Goal: Task Accomplishment & Management: Complete application form

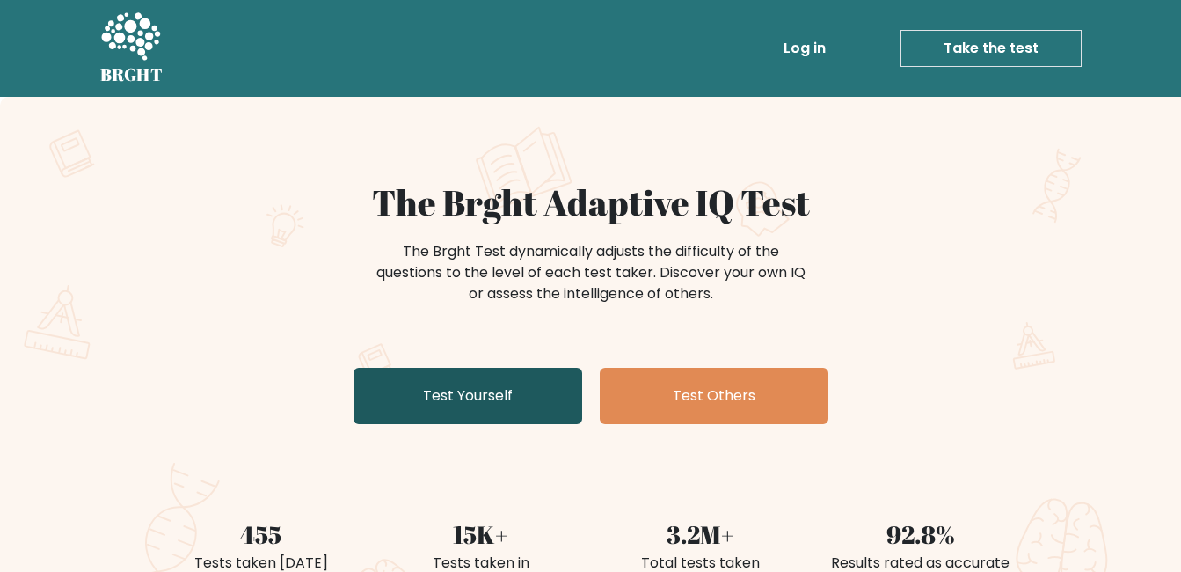
click at [517, 391] on link "Test Yourself" at bounding box center [468, 396] width 229 height 56
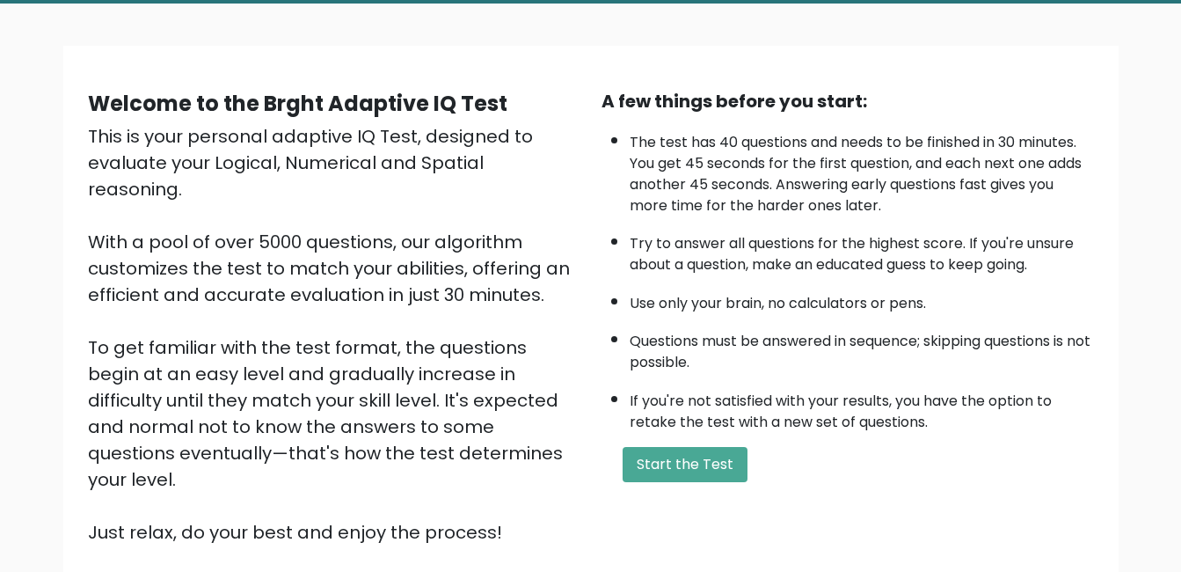
scroll to position [129, 0]
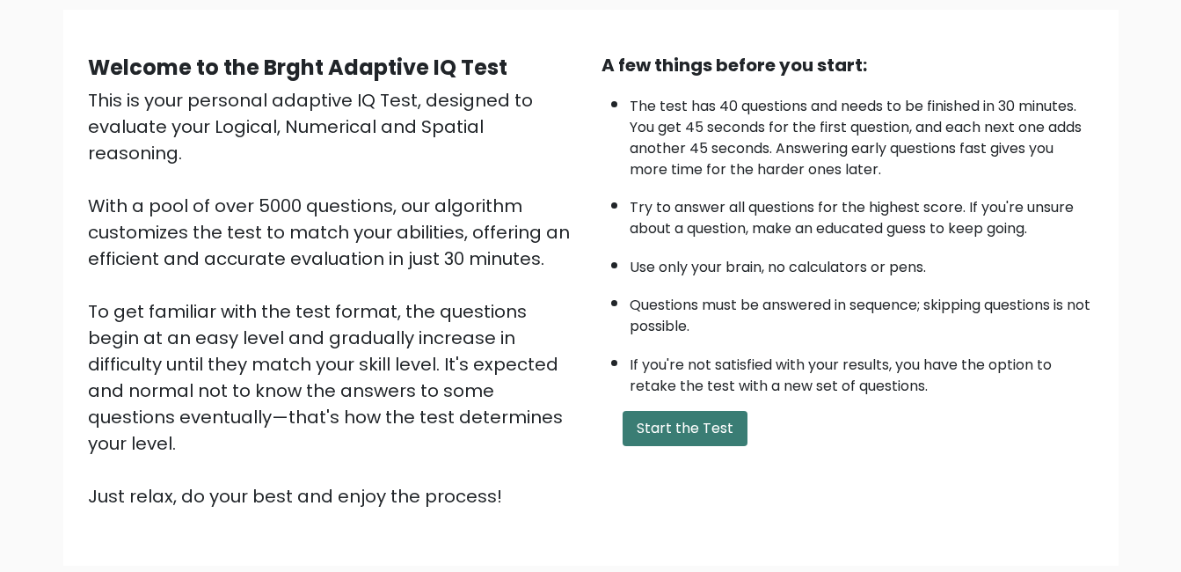
click at [706, 426] on button "Start the Test" at bounding box center [685, 428] width 125 height 35
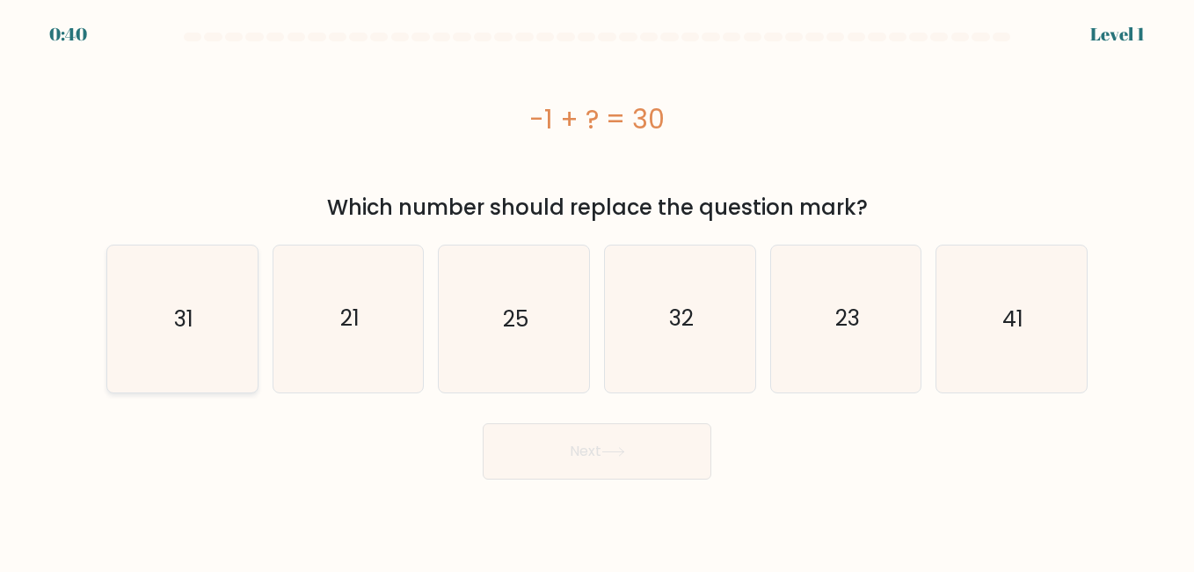
click at [218, 343] on icon "31" at bounding box center [182, 318] width 146 height 146
click at [597, 290] on input "a. 31" at bounding box center [597, 288] width 1 height 4
radio input "true"
click at [622, 460] on button "Next" at bounding box center [597, 451] width 229 height 56
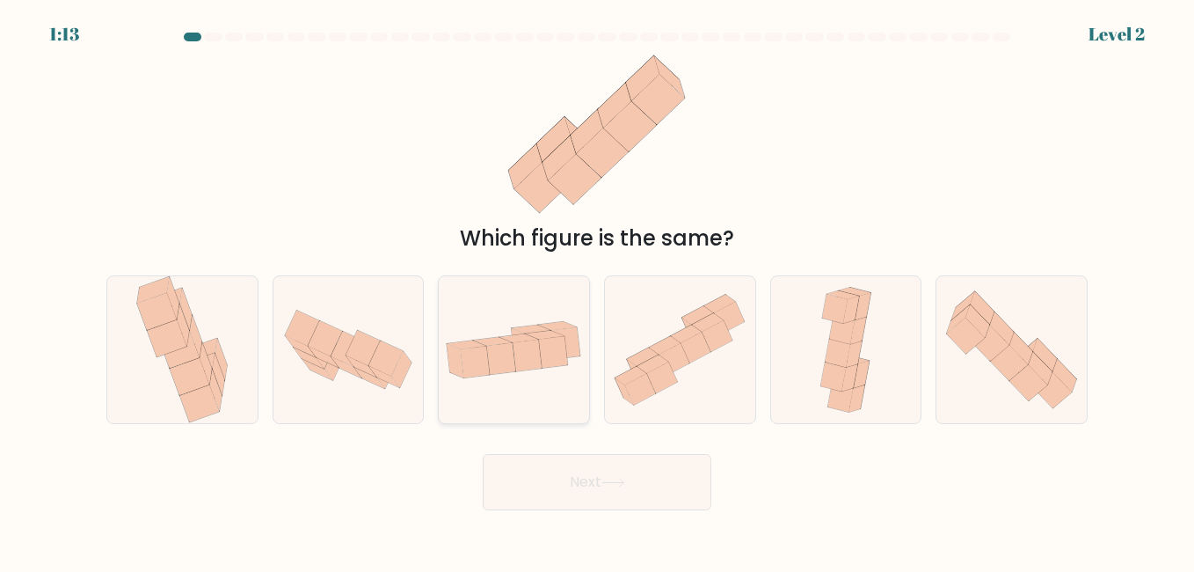
click at [530, 334] on icon at bounding box center [545, 335] width 39 height 9
click at [597, 290] on input "c." at bounding box center [597, 288] width 1 height 4
radio input "true"
click at [588, 478] on button "Next" at bounding box center [597, 482] width 229 height 56
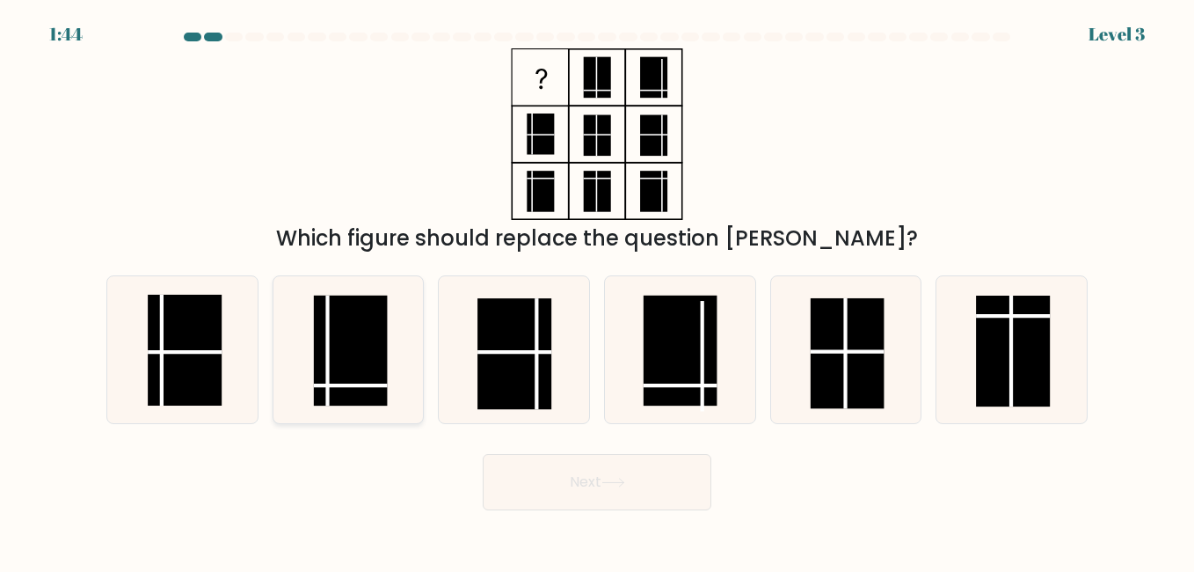
click at [358, 359] on rect at bounding box center [351, 351] width 74 height 111
click at [597, 290] on input "b." at bounding box center [597, 288] width 1 height 4
radio input "true"
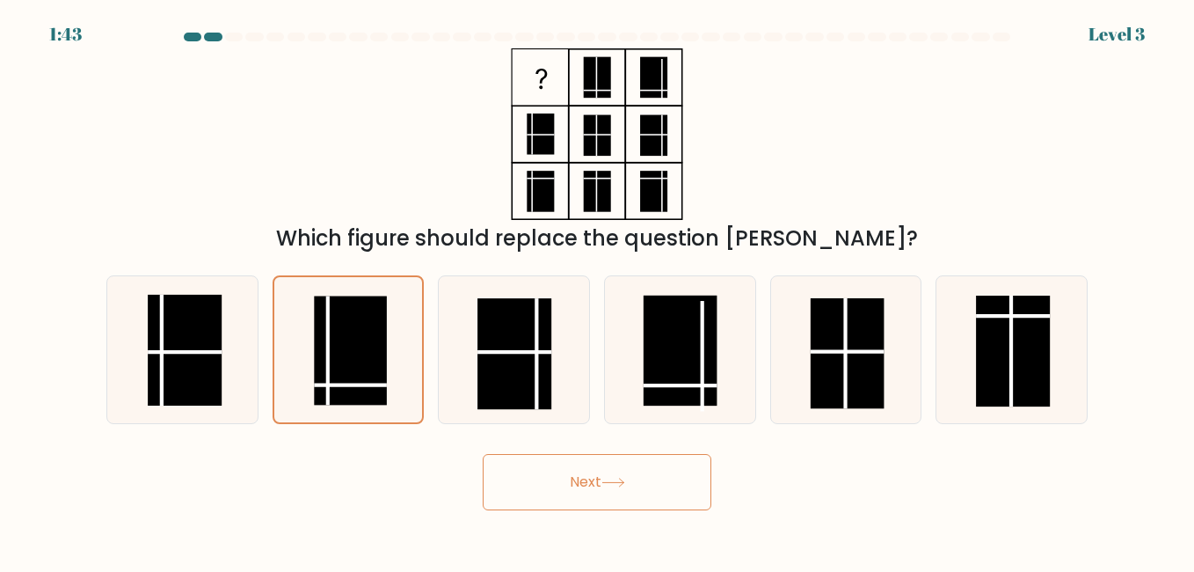
click at [631, 466] on button "Next" at bounding box center [597, 482] width 229 height 56
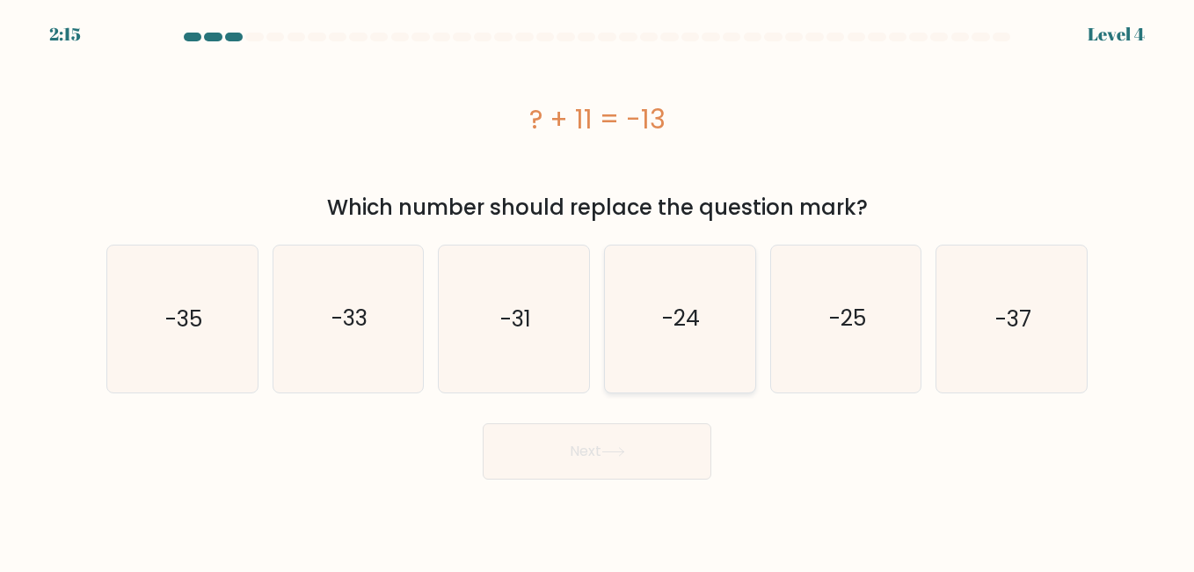
click at [734, 340] on icon "-24" at bounding box center [680, 318] width 146 height 146
click at [598, 290] on input "d. -24" at bounding box center [597, 288] width 1 height 4
radio input "true"
click at [644, 466] on button "Next" at bounding box center [597, 451] width 229 height 56
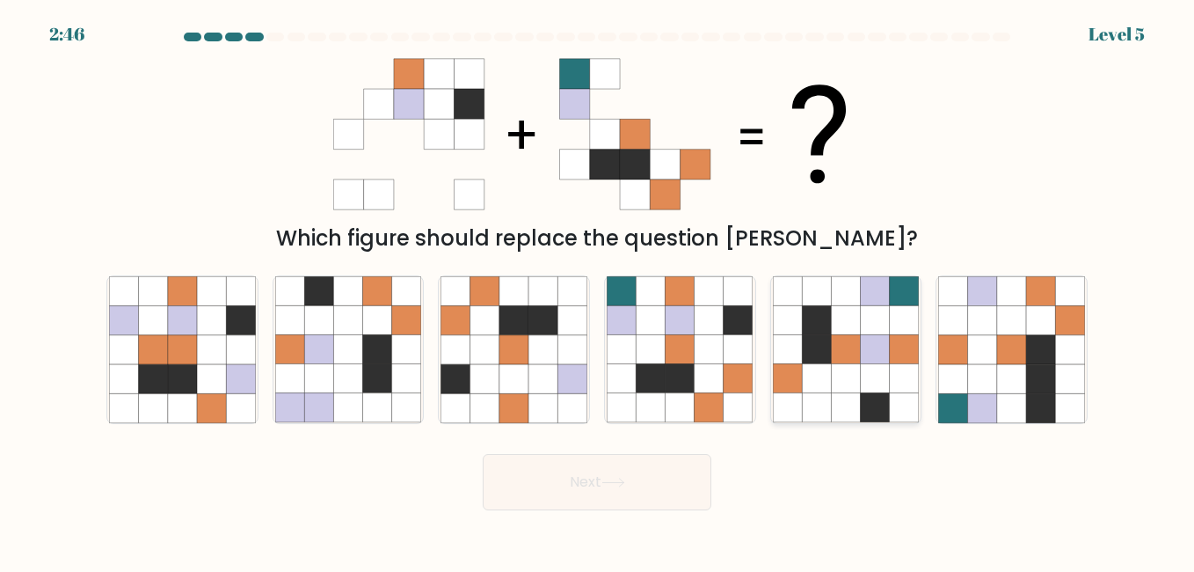
click at [913, 332] on icon at bounding box center [904, 320] width 29 height 29
click at [598, 290] on input "e." at bounding box center [597, 288] width 1 height 4
radio input "true"
click at [581, 495] on button "Next" at bounding box center [597, 482] width 229 height 56
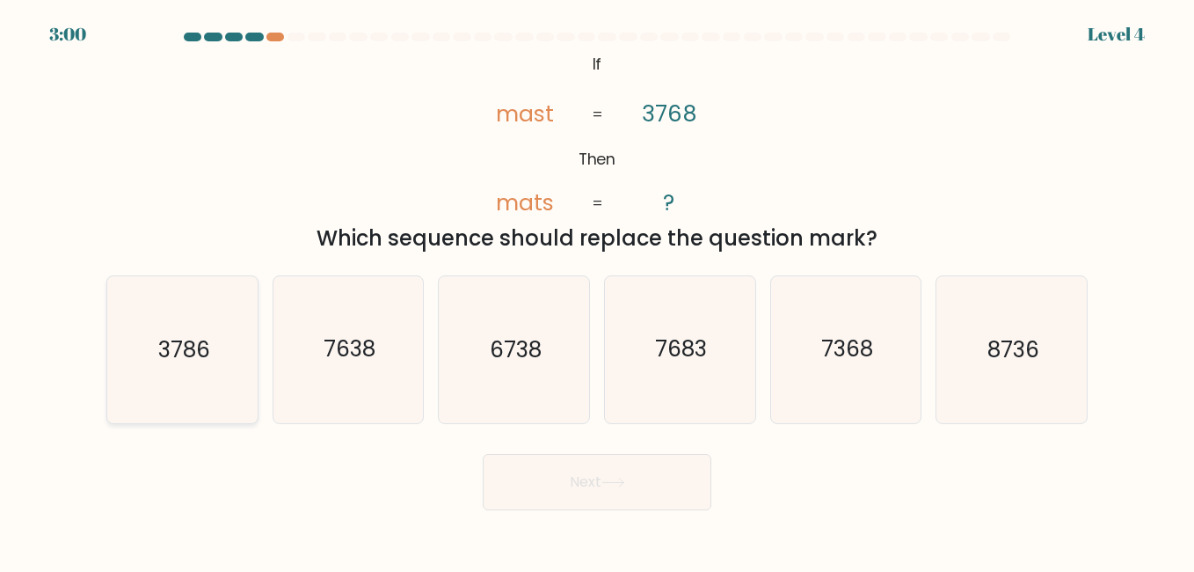
click at [215, 346] on icon "3786" at bounding box center [182, 349] width 146 height 146
click at [597, 290] on input "a. 3786" at bounding box center [597, 288] width 1 height 4
radio input "true"
click at [690, 474] on button "Next" at bounding box center [597, 482] width 229 height 56
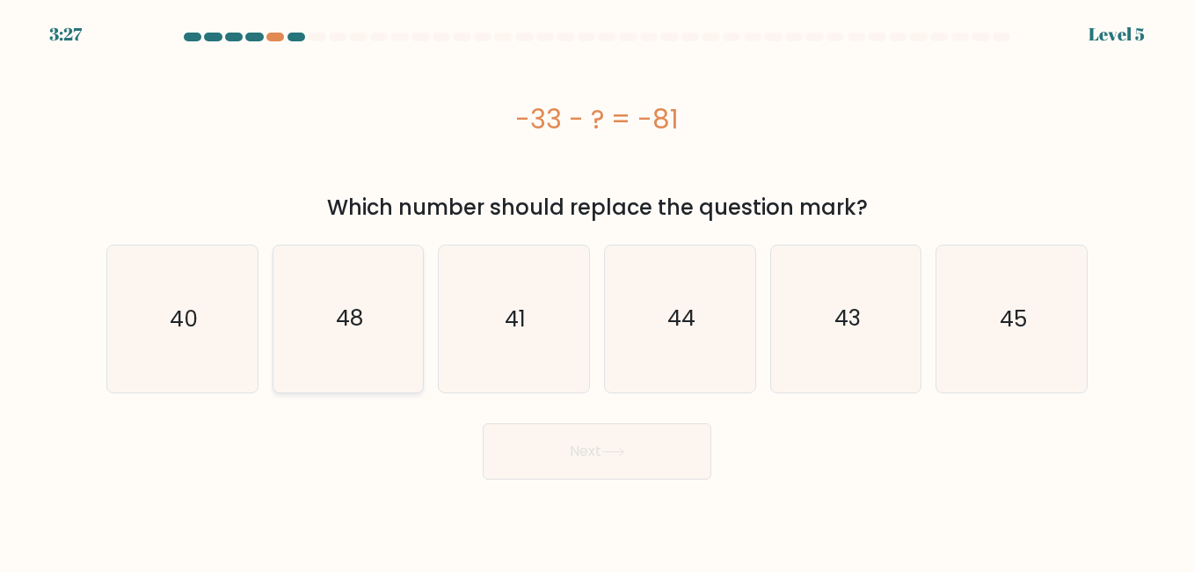
click at [362, 344] on icon "48" at bounding box center [348, 318] width 146 height 146
click at [597, 290] on input "b. 48" at bounding box center [597, 288] width 1 height 4
radio input "true"
click at [664, 462] on button "Next" at bounding box center [597, 451] width 229 height 56
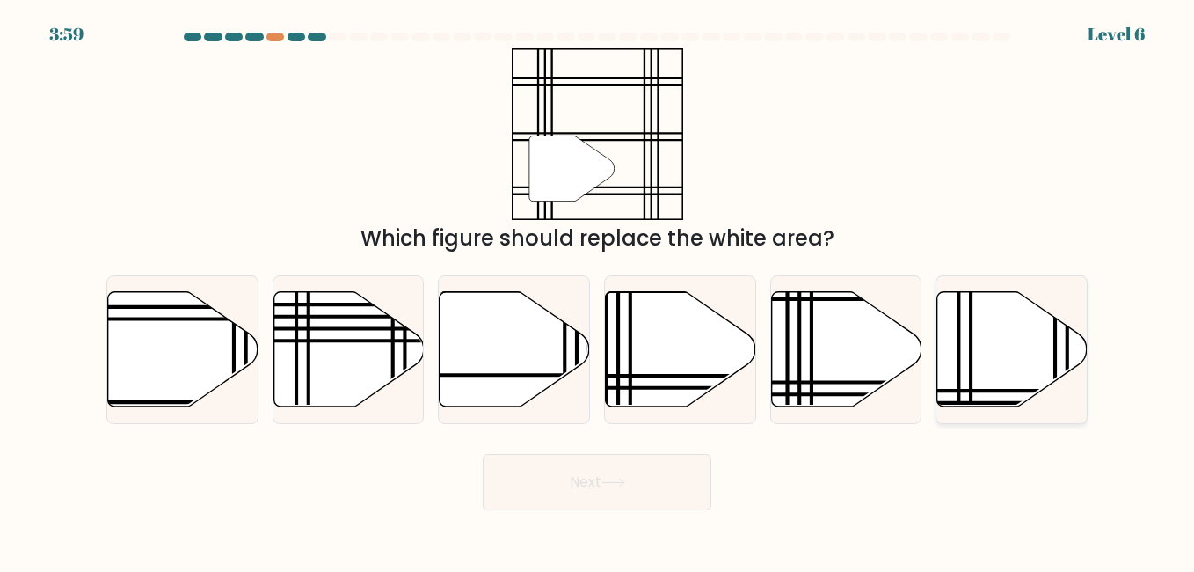
click at [1004, 323] on icon at bounding box center [1013, 348] width 150 height 115
click at [598, 290] on input "f." at bounding box center [597, 288] width 1 height 4
radio input "true"
click at [644, 480] on button "Next" at bounding box center [597, 482] width 229 height 56
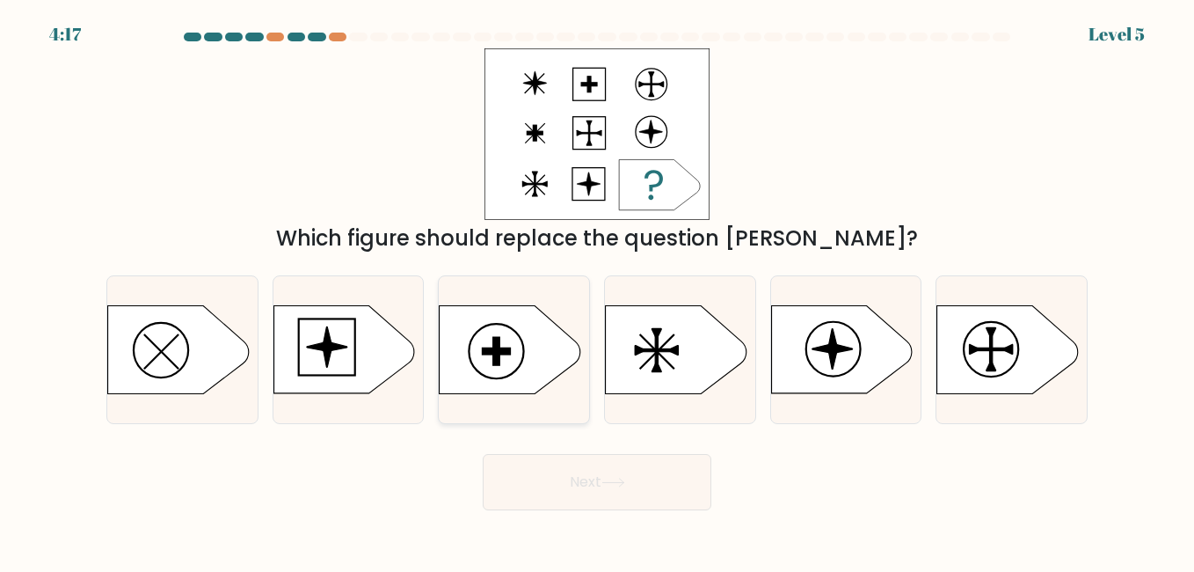
click at [492, 332] on icon at bounding box center [510, 350] width 141 height 88
click at [597, 290] on input "c." at bounding box center [597, 288] width 1 height 4
radio input "true"
click at [599, 490] on button "Next" at bounding box center [597, 482] width 229 height 56
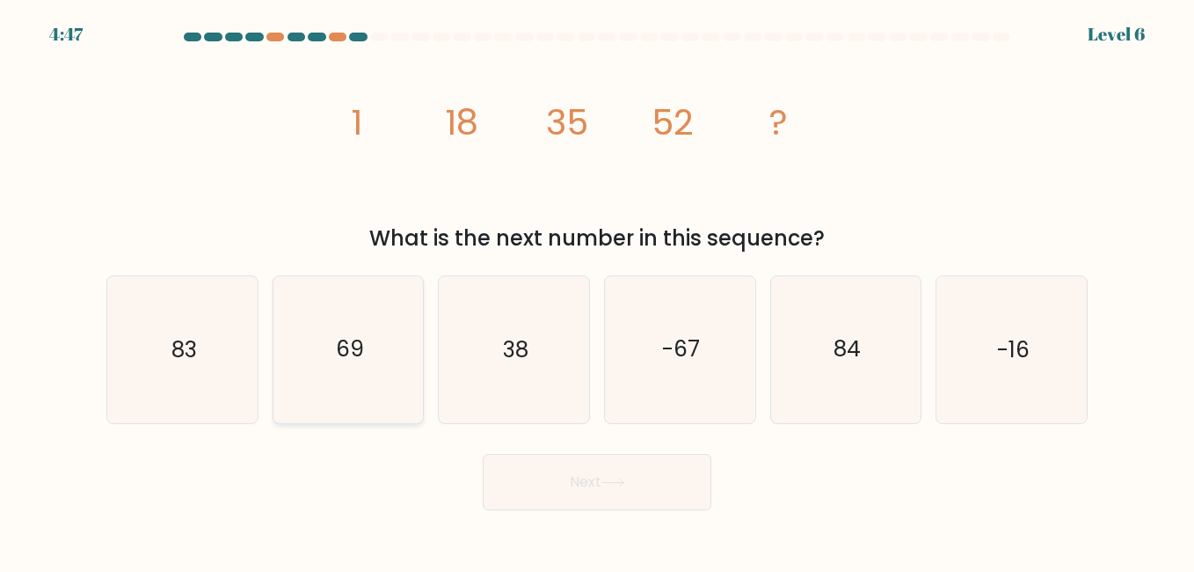
click at [410, 390] on icon "69" at bounding box center [348, 349] width 146 height 146
click at [597, 290] on input "b. 69" at bounding box center [597, 288] width 1 height 4
radio input "true"
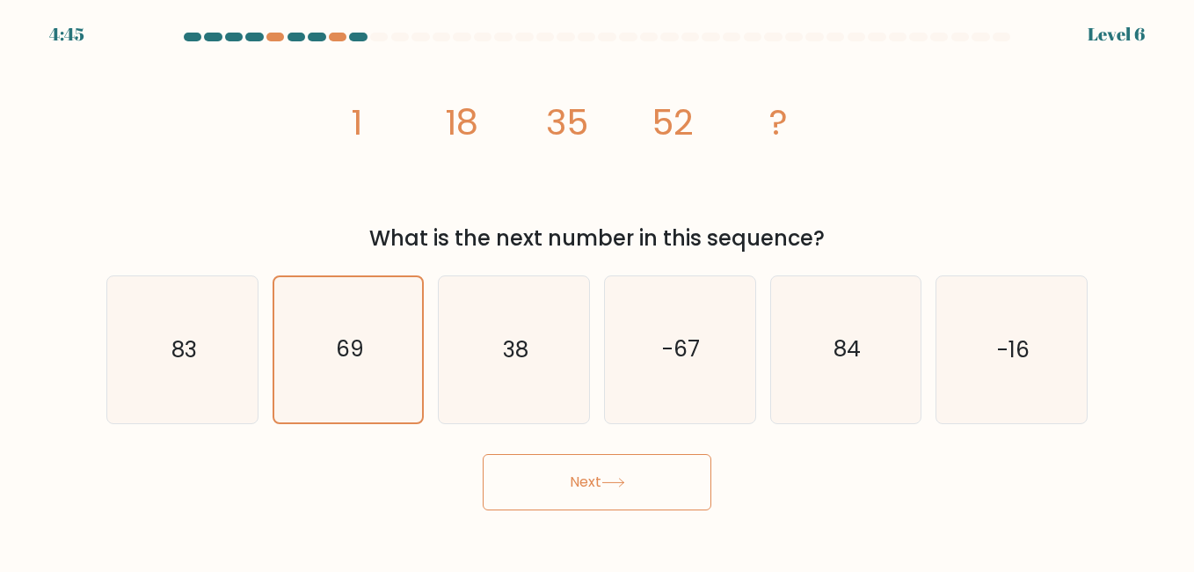
click at [586, 490] on button "Next" at bounding box center [597, 482] width 229 height 56
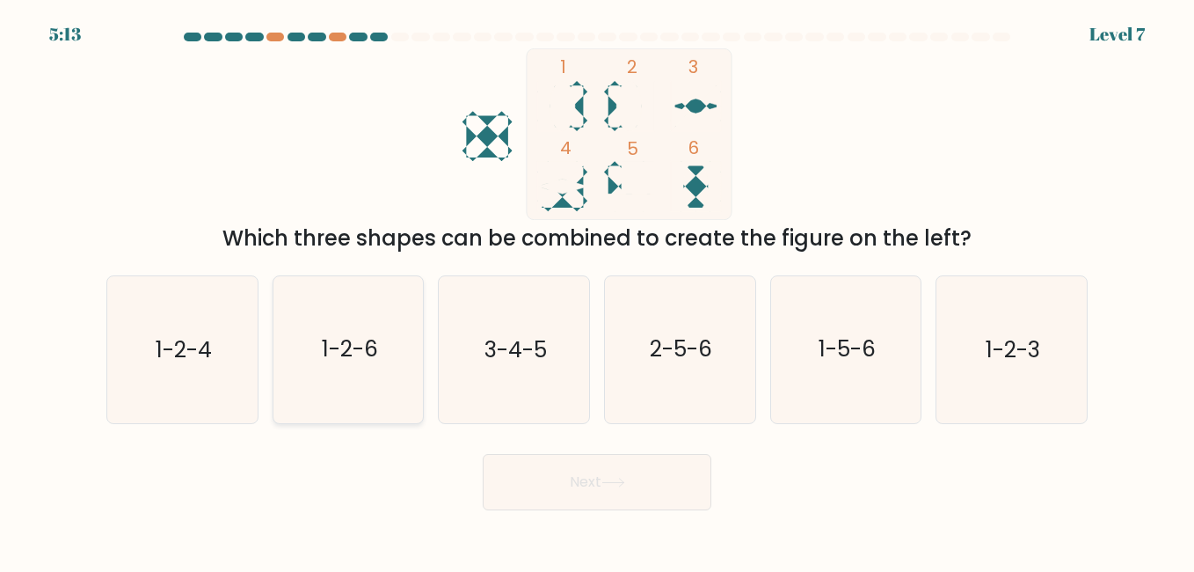
click at [364, 336] on text "1-2-6" at bounding box center [350, 349] width 56 height 31
click at [597, 290] on input "b. 1-2-6" at bounding box center [597, 288] width 1 height 4
radio input "true"
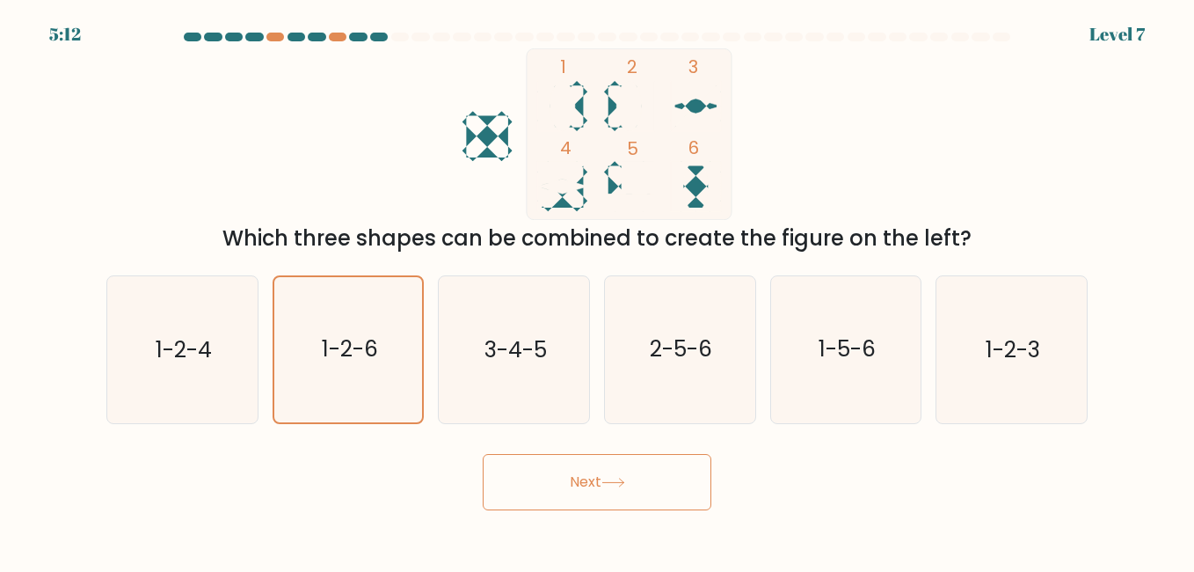
click at [557, 512] on body "5:12 Level 7" at bounding box center [597, 286] width 1194 height 572
click at [629, 490] on button "Next" at bounding box center [597, 482] width 229 height 56
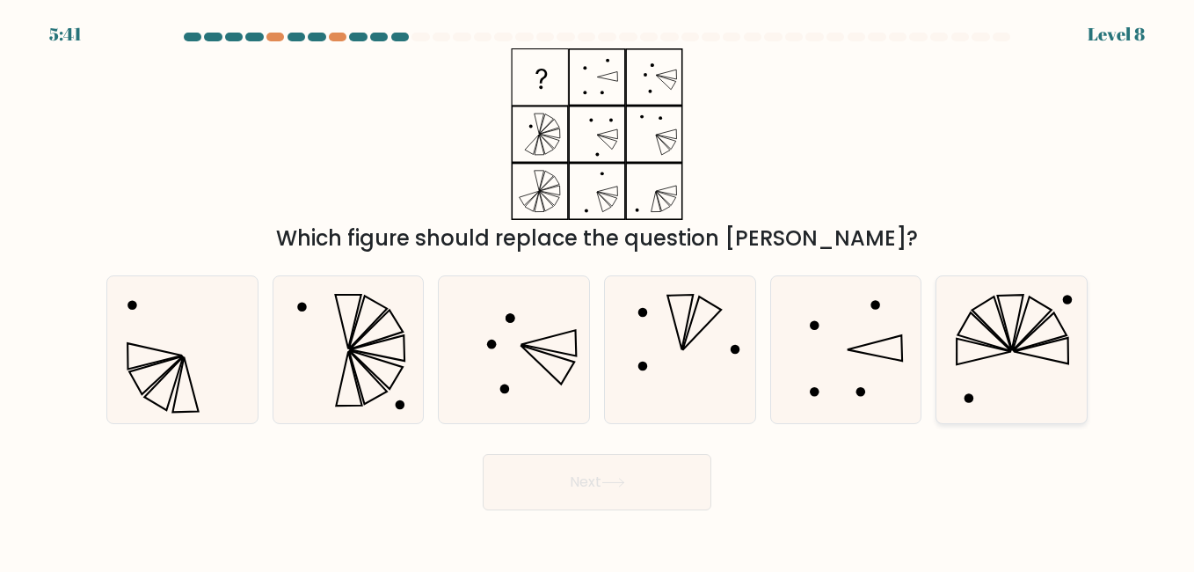
click at [990, 338] on icon at bounding box center [1012, 349] width 146 height 146
click at [598, 290] on input "f." at bounding box center [597, 288] width 1 height 4
radio input "true"
click at [646, 489] on button "Next" at bounding box center [597, 482] width 229 height 56
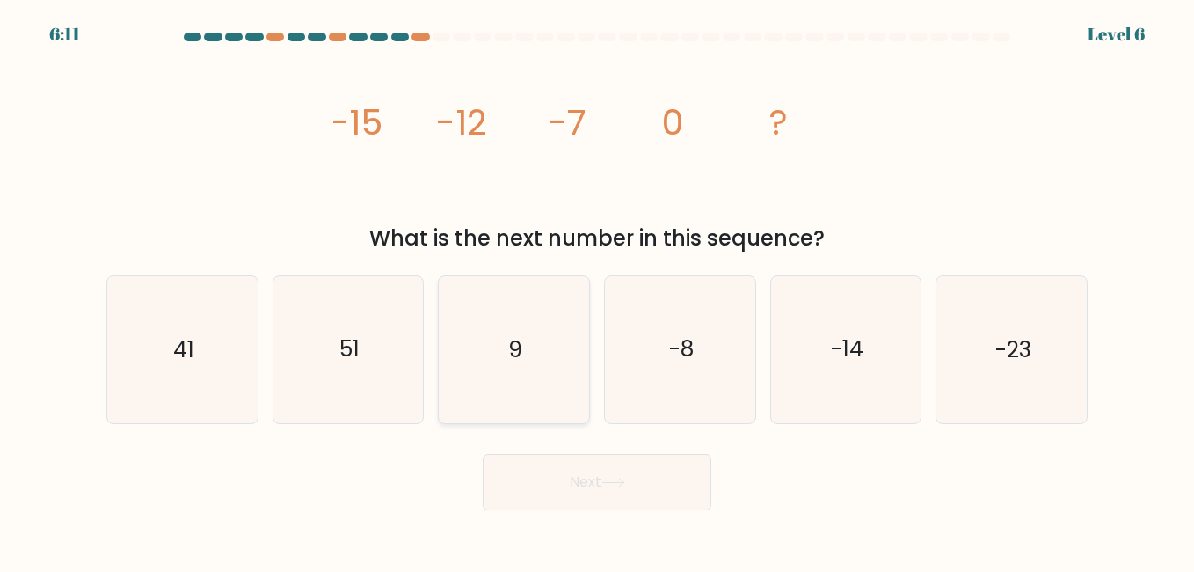
click at [482, 346] on icon "9" at bounding box center [514, 349] width 146 height 146
click at [597, 290] on input "c. 9" at bounding box center [597, 288] width 1 height 4
radio input "true"
click at [567, 475] on button "Next" at bounding box center [597, 482] width 229 height 56
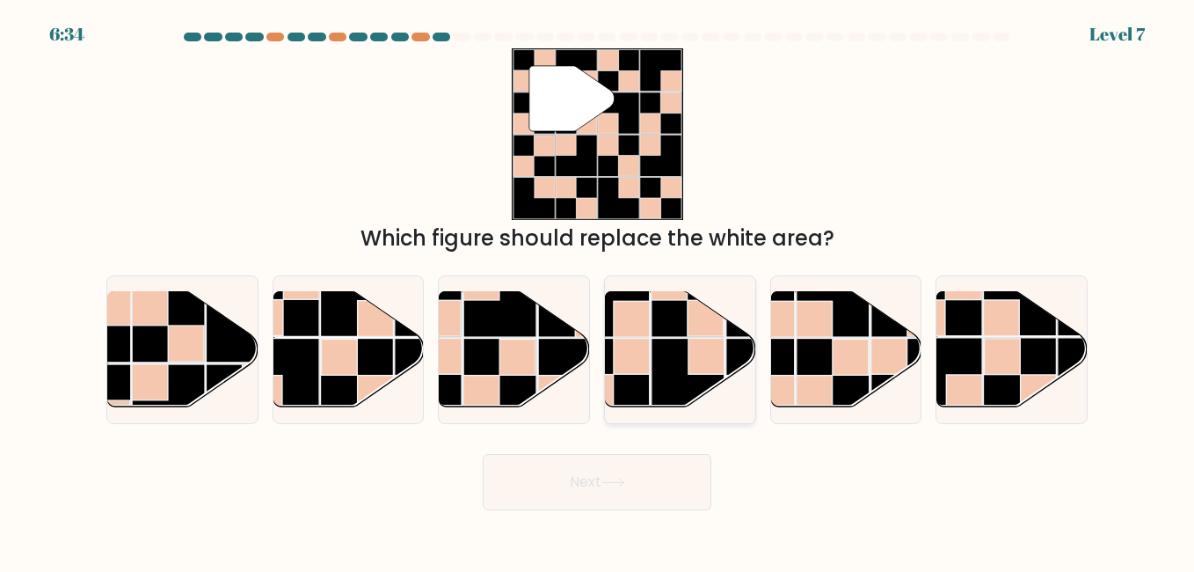
click at [681, 352] on rect at bounding box center [688, 374] width 73 height 73
click at [598, 290] on input "d." at bounding box center [597, 288] width 1 height 4
radio input "true"
click at [603, 496] on button "Next" at bounding box center [597, 482] width 229 height 56
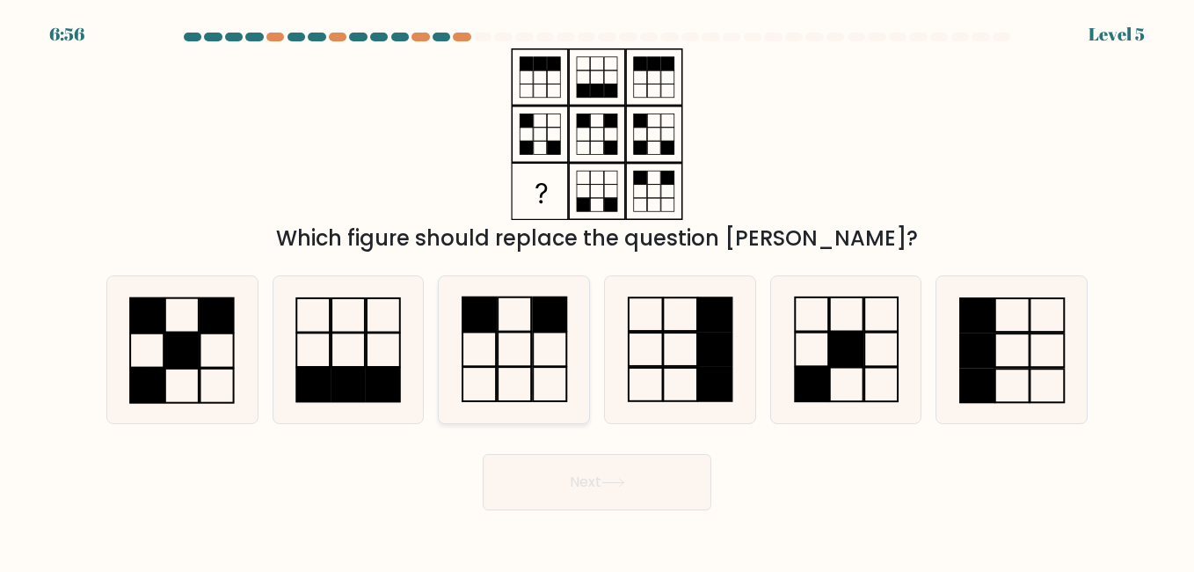
click at [544, 318] on rect at bounding box center [549, 314] width 33 height 34
click at [597, 290] on input "c." at bounding box center [597, 288] width 1 height 4
radio input "true"
click at [575, 488] on button "Next" at bounding box center [597, 482] width 229 height 56
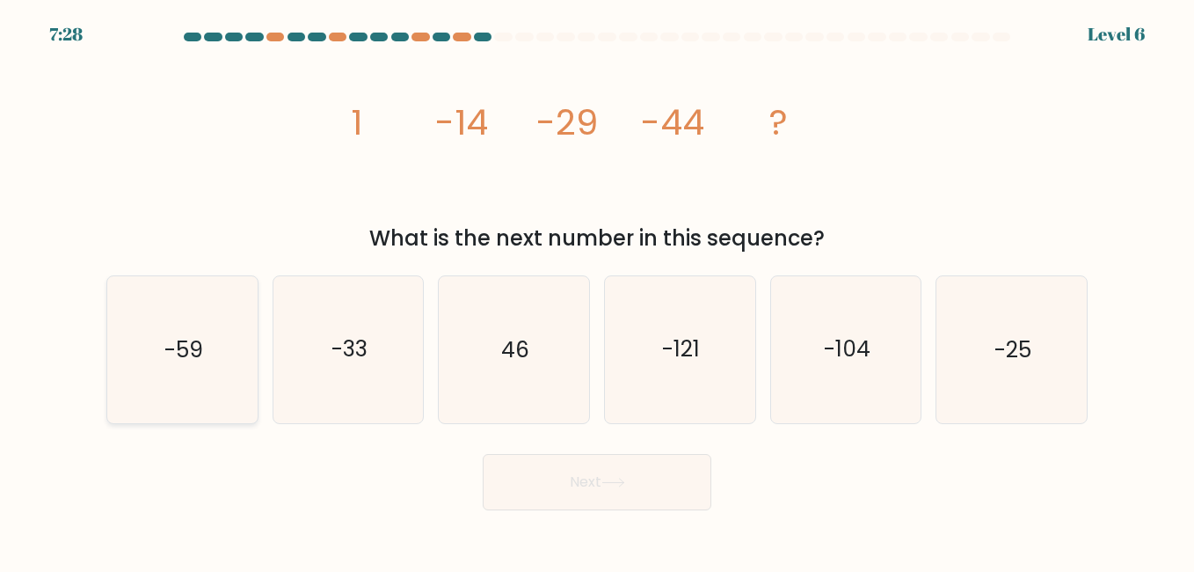
click at [216, 351] on icon "-59" at bounding box center [182, 349] width 146 height 146
click at [597, 290] on input "a. -59" at bounding box center [597, 288] width 1 height 4
radio input "true"
click at [527, 480] on button "Next" at bounding box center [597, 482] width 229 height 56
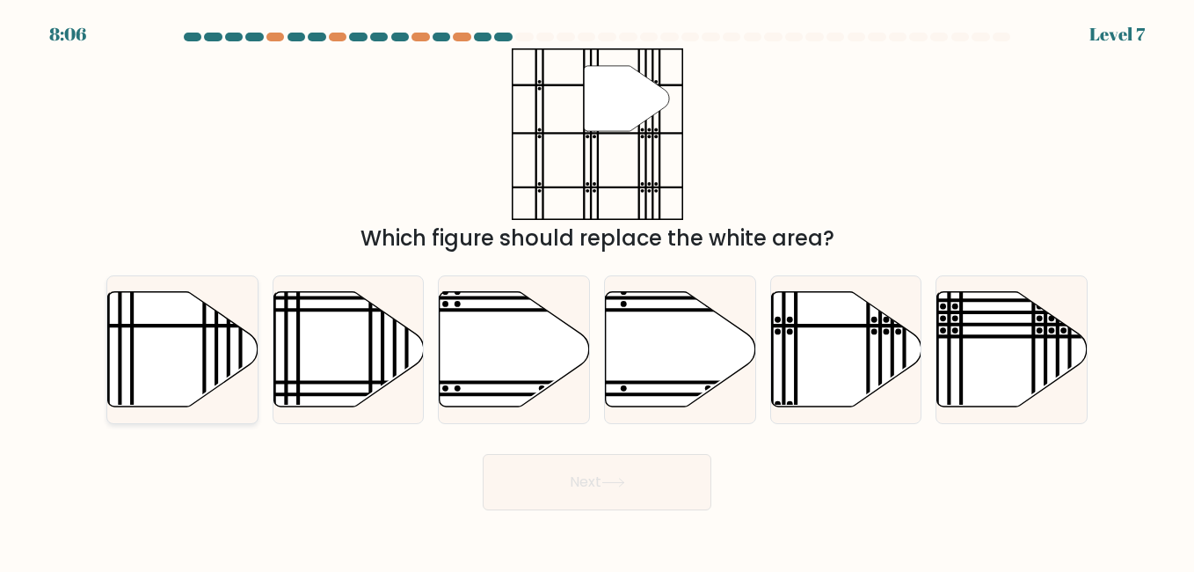
click at [186, 362] on icon at bounding box center [183, 348] width 150 height 115
click at [597, 290] on input "a." at bounding box center [597, 288] width 1 height 4
radio input "true"
click at [535, 454] on button "Next" at bounding box center [597, 482] width 229 height 56
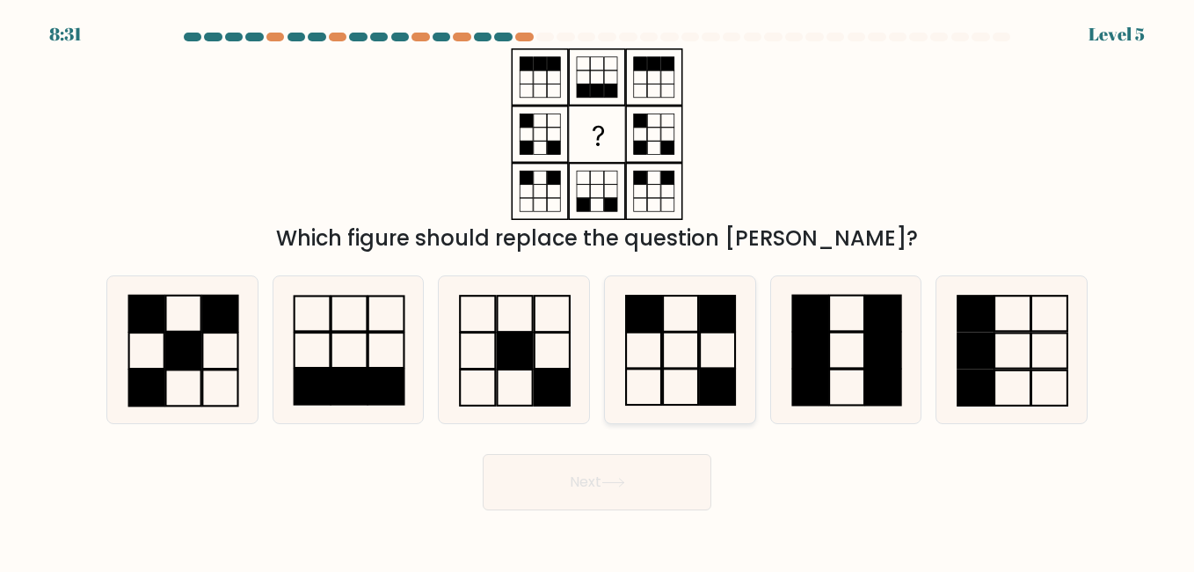
click at [705, 325] on rect at bounding box center [717, 314] width 35 height 36
click at [598, 290] on input "d." at bounding box center [597, 288] width 1 height 4
radio input "true"
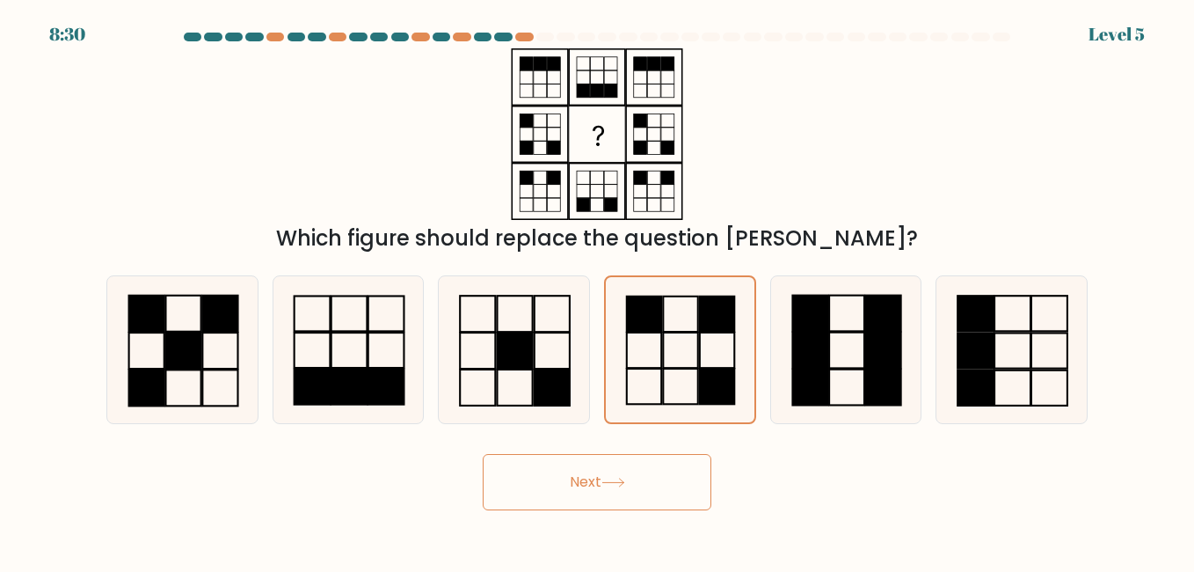
click at [575, 464] on button "Next" at bounding box center [597, 482] width 229 height 56
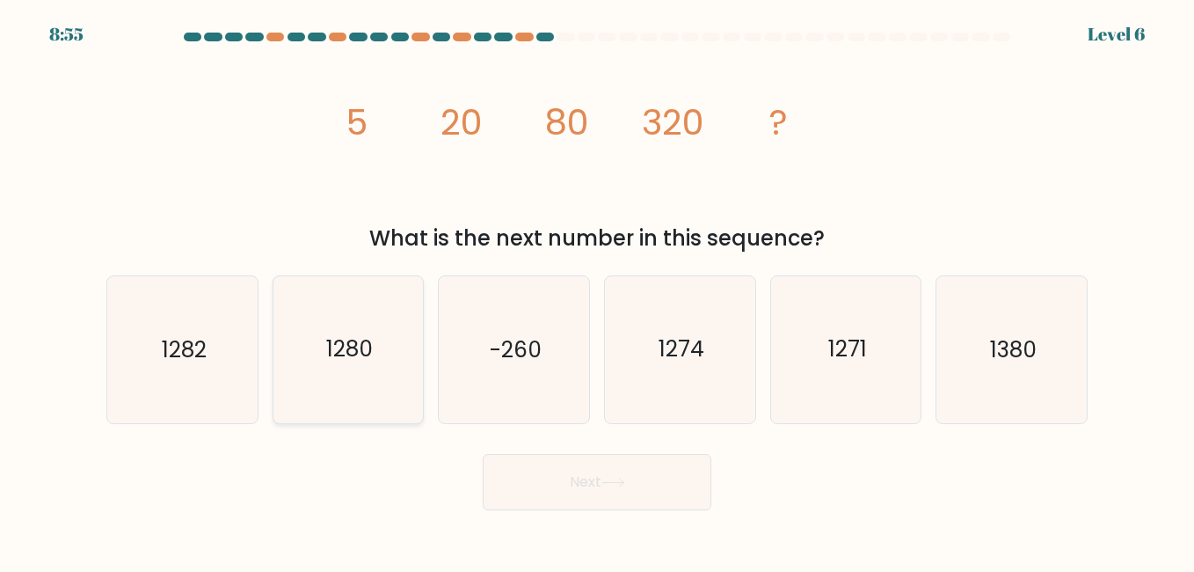
click at [382, 378] on icon "1280" at bounding box center [348, 349] width 146 height 146
click at [597, 290] on input "b. 1280" at bounding box center [597, 288] width 1 height 4
radio input "true"
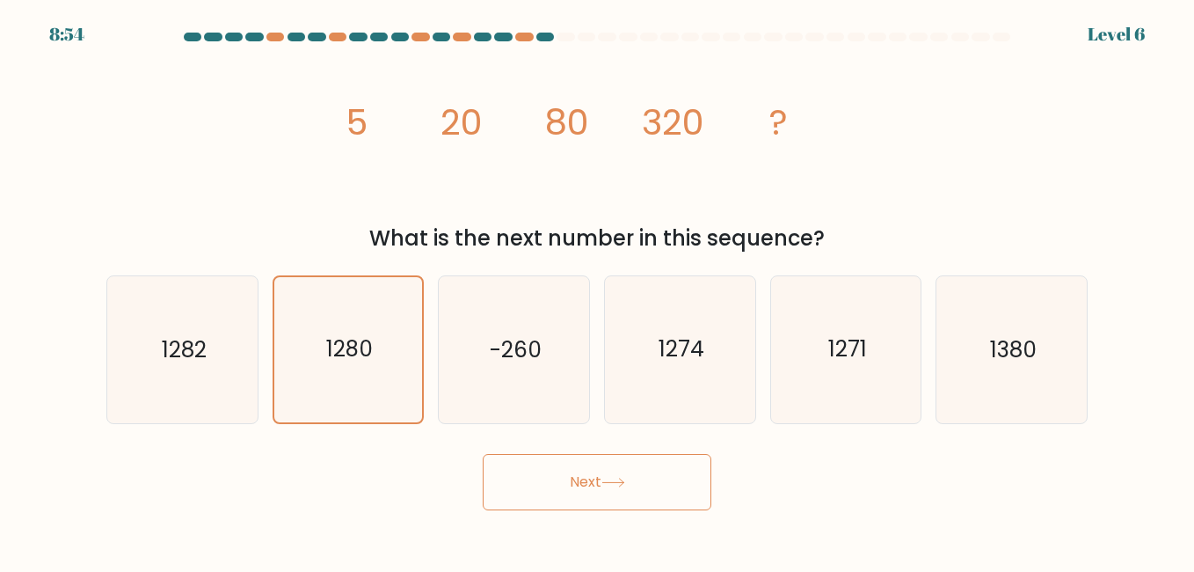
click at [548, 454] on button "Next" at bounding box center [597, 482] width 229 height 56
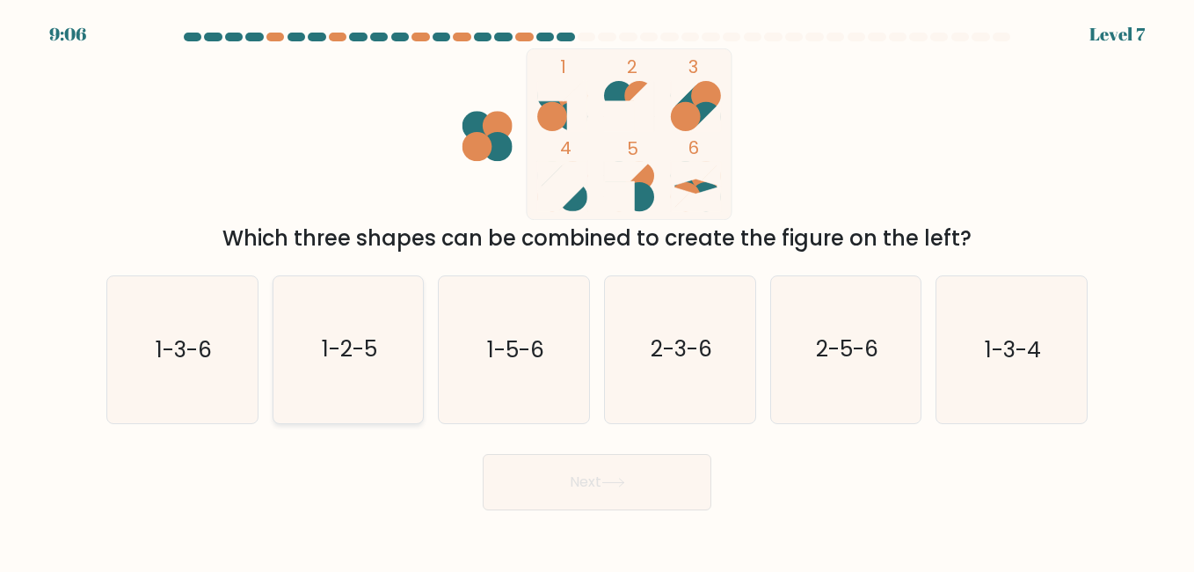
click at [356, 371] on icon "1-2-5" at bounding box center [348, 349] width 146 height 146
click at [597, 290] on input "b. 1-2-5" at bounding box center [597, 288] width 1 height 4
radio input "true"
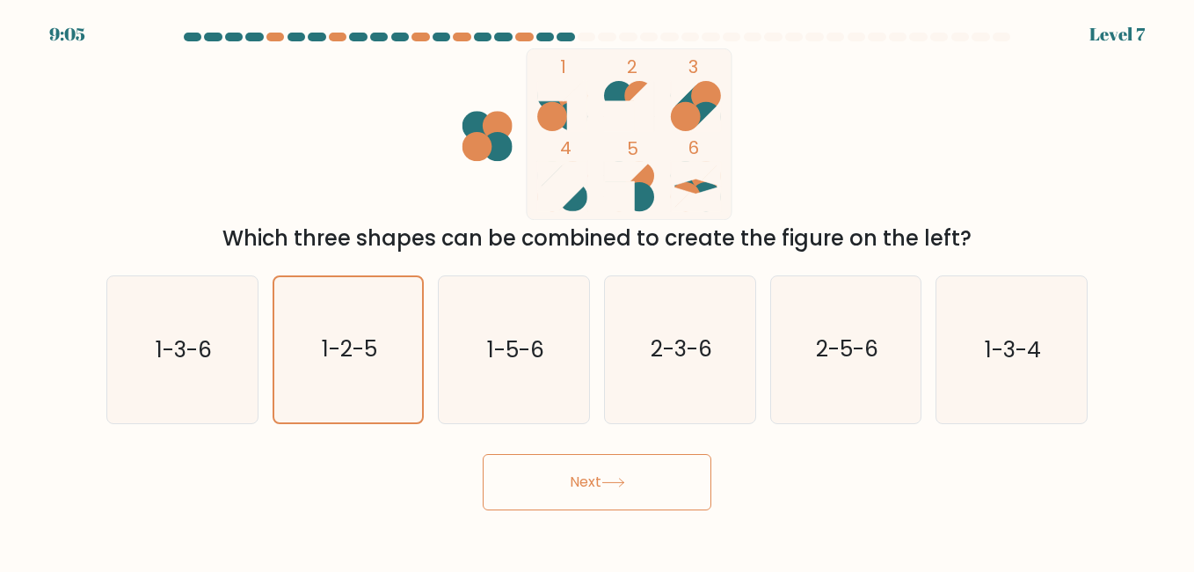
click at [635, 476] on button "Next" at bounding box center [597, 482] width 229 height 56
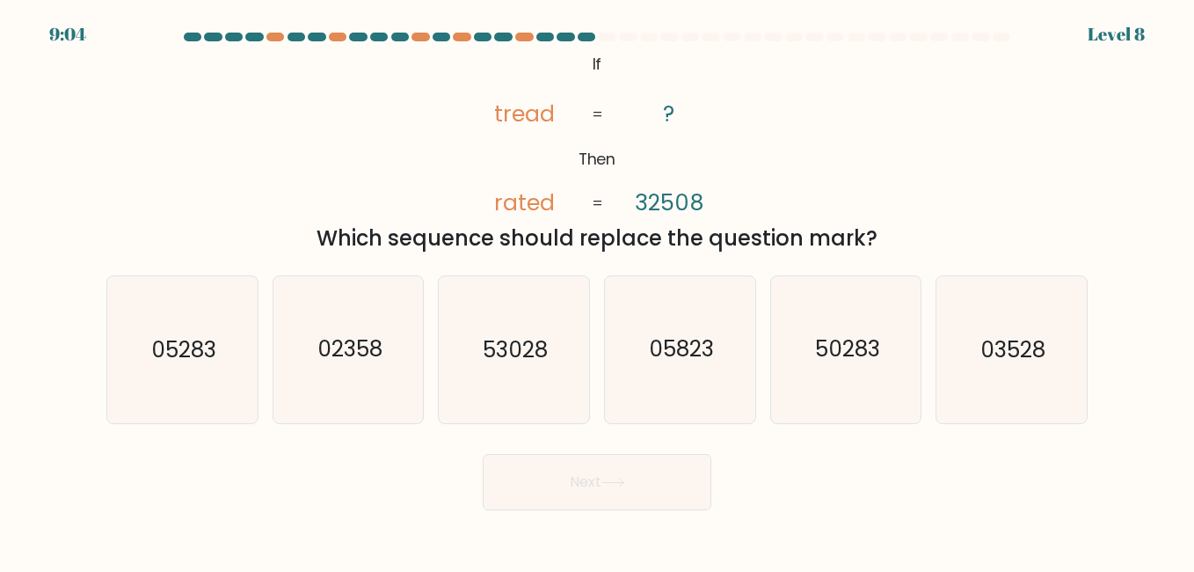
click at [635, 476] on button "Next" at bounding box center [597, 482] width 229 height 56
click at [606, 464] on button "Next" at bounding box center [597, 482] width 229 height 56
click at [877, 195] on div "@import url('https://fonts.googleapis.com/css?family=Abril+Fatface:400,100,100i…" at bounding box center [597, 151] width 1003 height 206
click at [502, 377] on icon "53028" at bounding box center [514, 349] width 146 height 146
click at [597, 290] on input "c. 53028" at bounding box center [597, 288] width 1 height 4
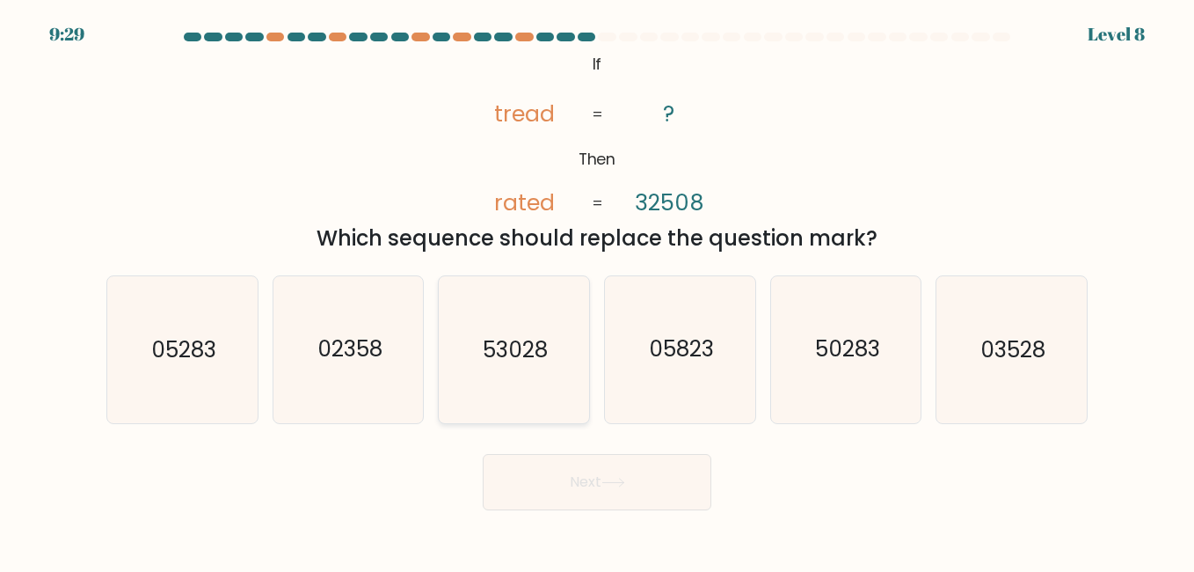
radio input "true"
click at [639, 484] on button "Next" at bounding box center [597, 482] width 229 height 56
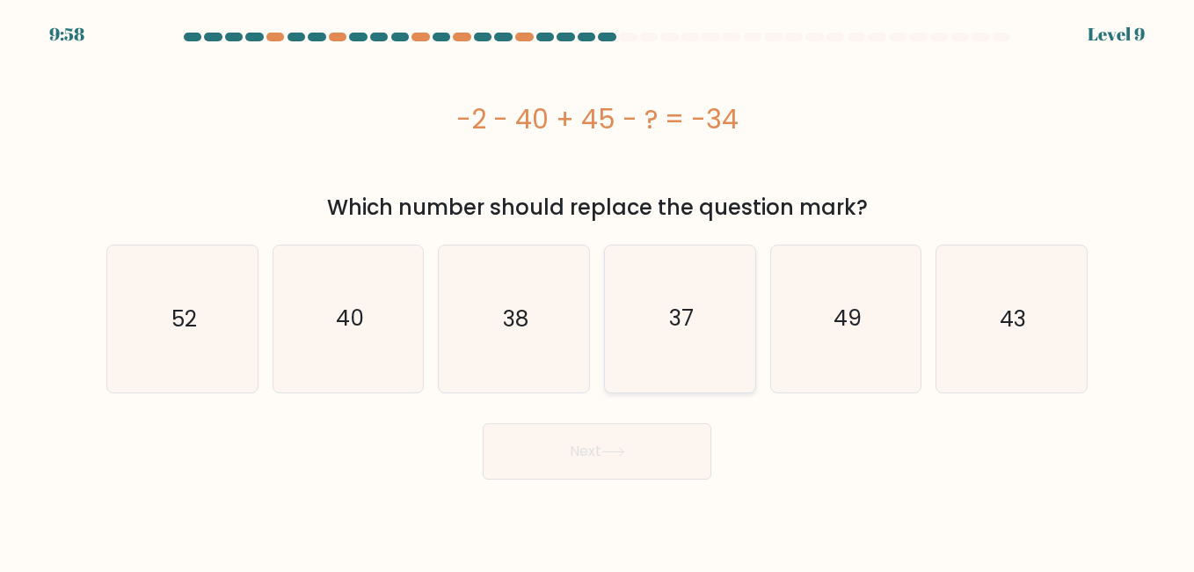
click at [697, 308] on icon "37" at bounding box center [680, 318] width 146 height 146
click at [598, 290] on input "d. 37" at bounding box center [597, 288] width 1 height 4
radio input "true"
click at [697, 308] on icon "37" at bounding box center [680, 318] width 144 height 144
click at [598, 290] on input "d. 37" at bounding box center [597, 288] width 1 height 4
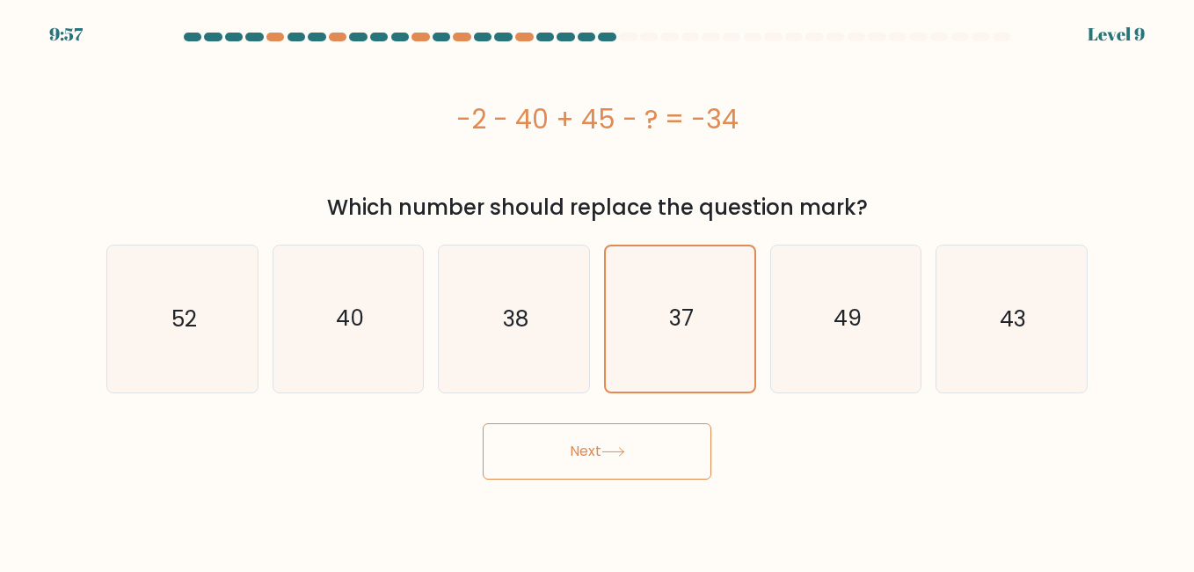
click at [633, 463] on button "Next" at bounding box center [597, 451] width 229 height 56
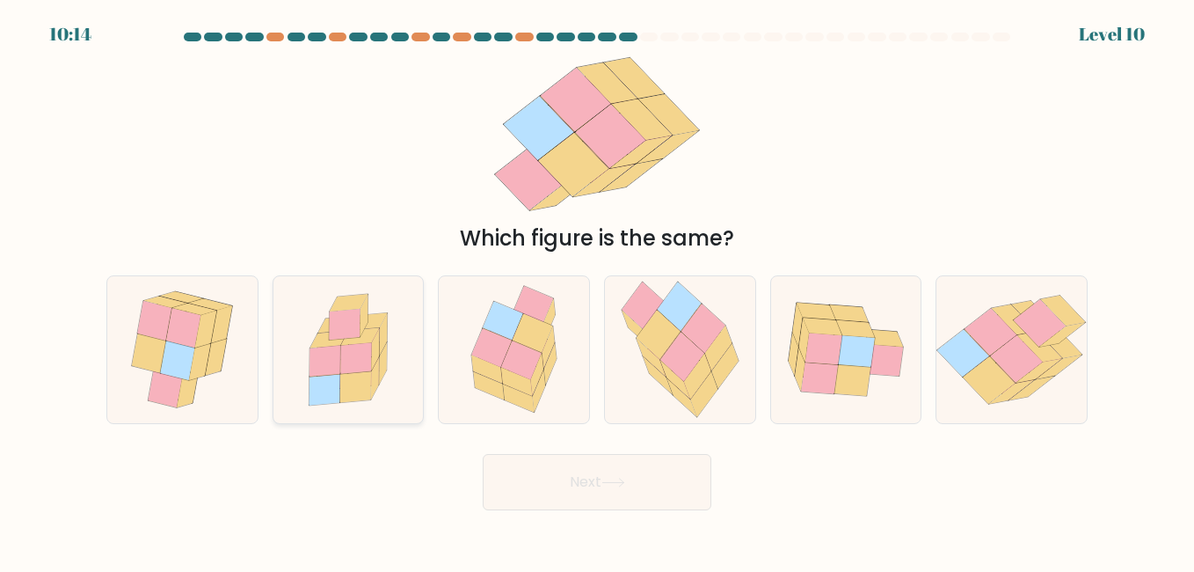
click at [347, 365] on icon at bounding box center [355, 358] width 31 height 31
click at [597, 290] on input "b." at bounding box center [597, 288] width 1 height 4
radio input "true"
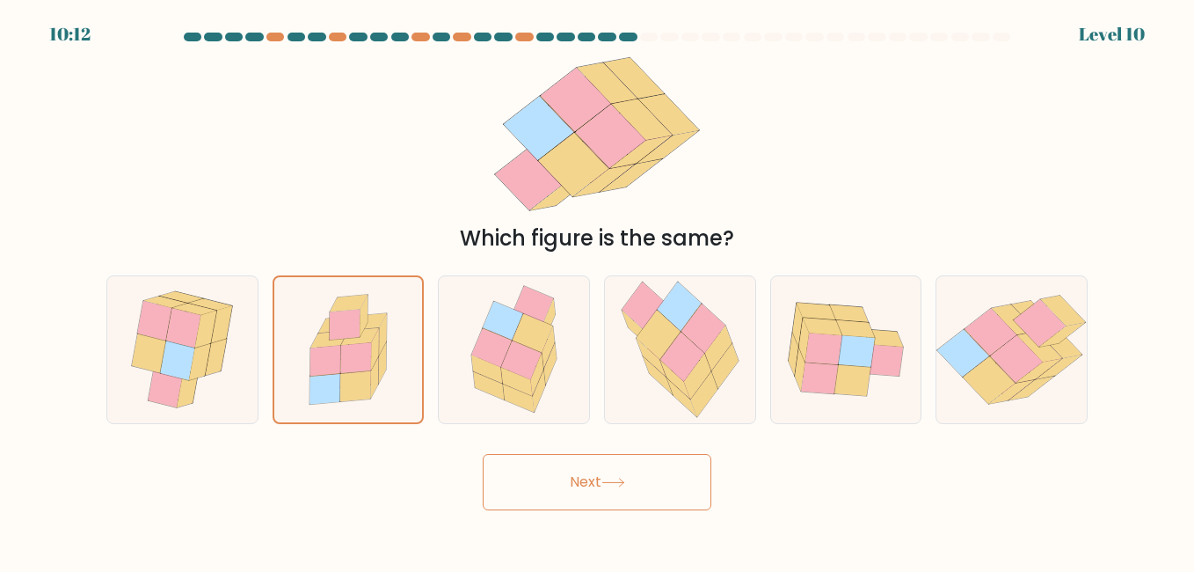
click at [599, 484] on button "Next" at bounding box center [597, 482] width 229 height 56
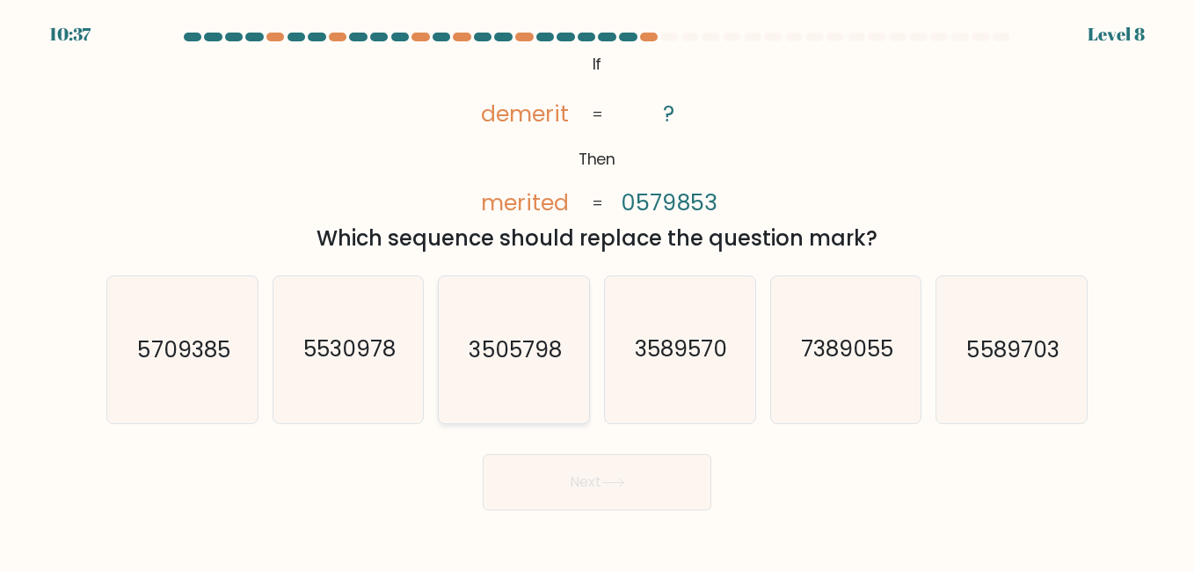
click at [573, 400] on icon "3505798" at bounding box center [514, 349] width 146 height 146
click at [597, 290] on input "c. 3505798" at bounding box center [597, 288] width 1 height 4
radio input "true"
click at [616, 478] on icon at bounding box center [614, 483] width 24 height 10
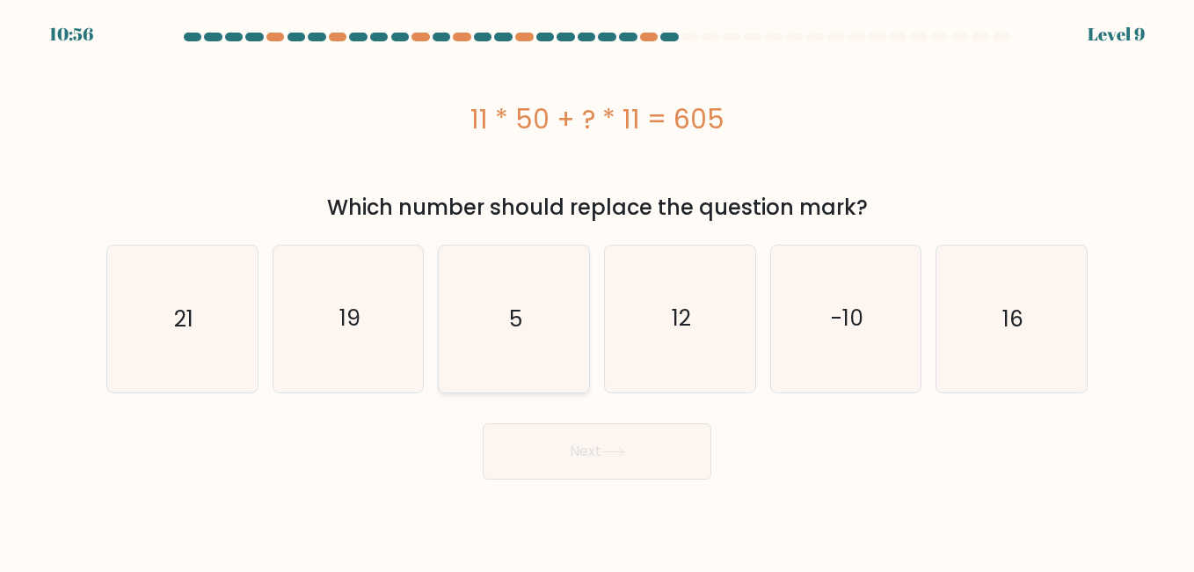
click at [549, 342] on icon "5" at bounding box center [514, 318] width 146 height 146
click at [597, 290] on input "c. 5" at bounding box center [597, 288] width 1 height 4
radio input "true"
click at [622, 464] on button "Next" at bounding box center [597, 451] width 229 height 56
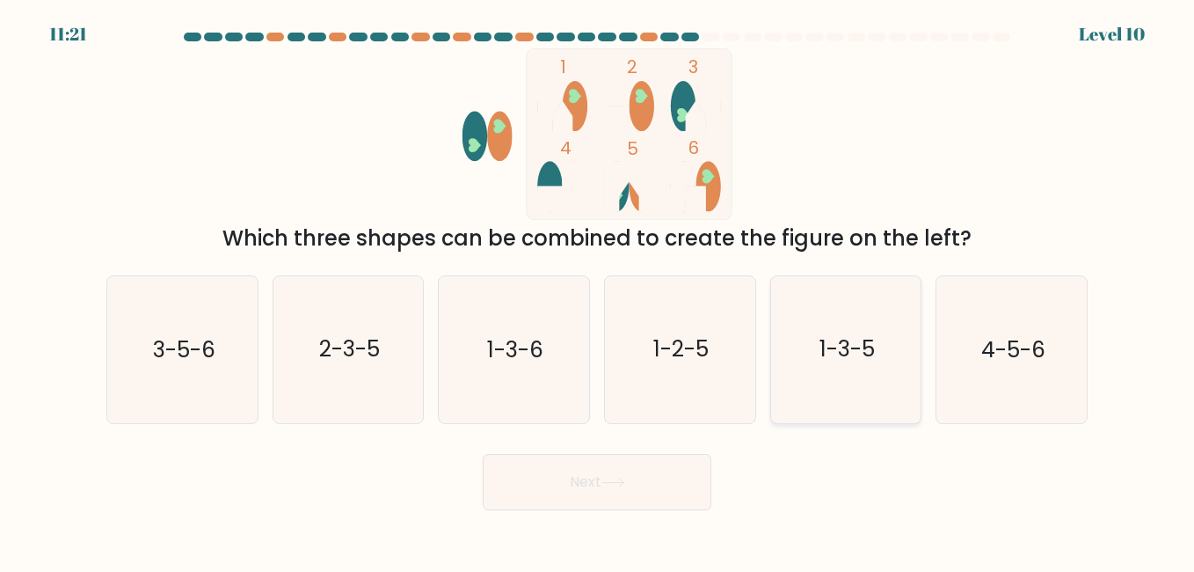
click at [870, 336] on text "1-3-5" at bounding box center [847, 349] width 55 height 31
click at [598, 290] on input "e. 1-3-5" at bounding box center [597, 288] width 1 height 4
radio input "true"
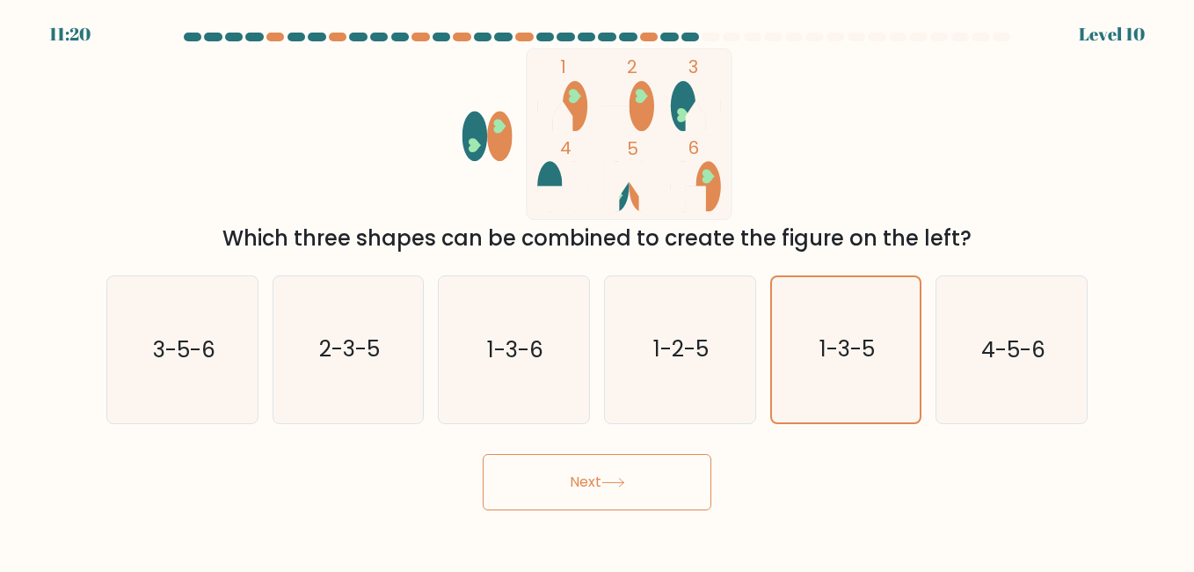
click at [674, 493] on button "Next" at bounding box center [597, 482] width 229 height 56
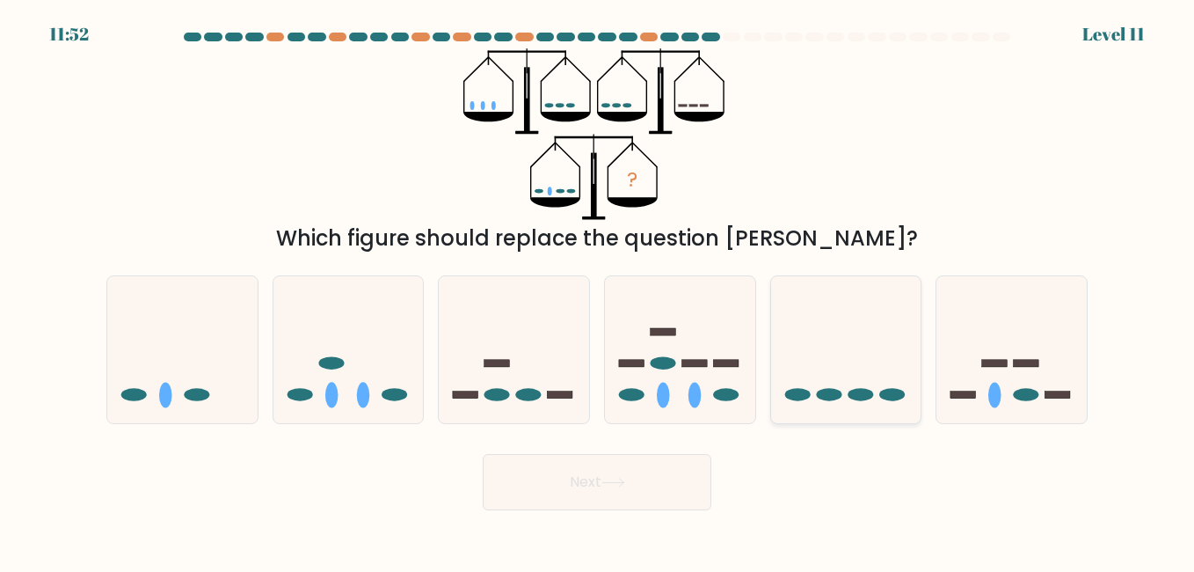
click at [859, 409] on icon at bounding box center [846, 350] width 150 height 124
click at [598, 290] on input "e." at bounding box center [597, 288] width 1 height 4
radio input "true"
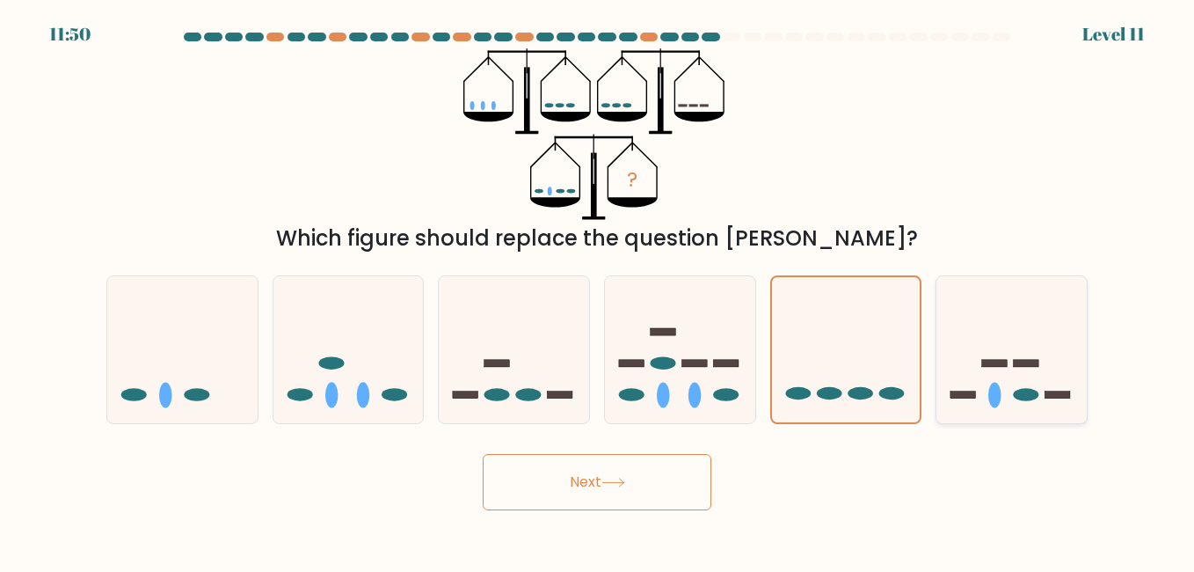
click at [1010, 369] on icon at bounding box center [1012, 350] width 150 height 124
click at [598, 290] on input "f." at bounding box center [597, 288] width 1 height 4
radio input "true"
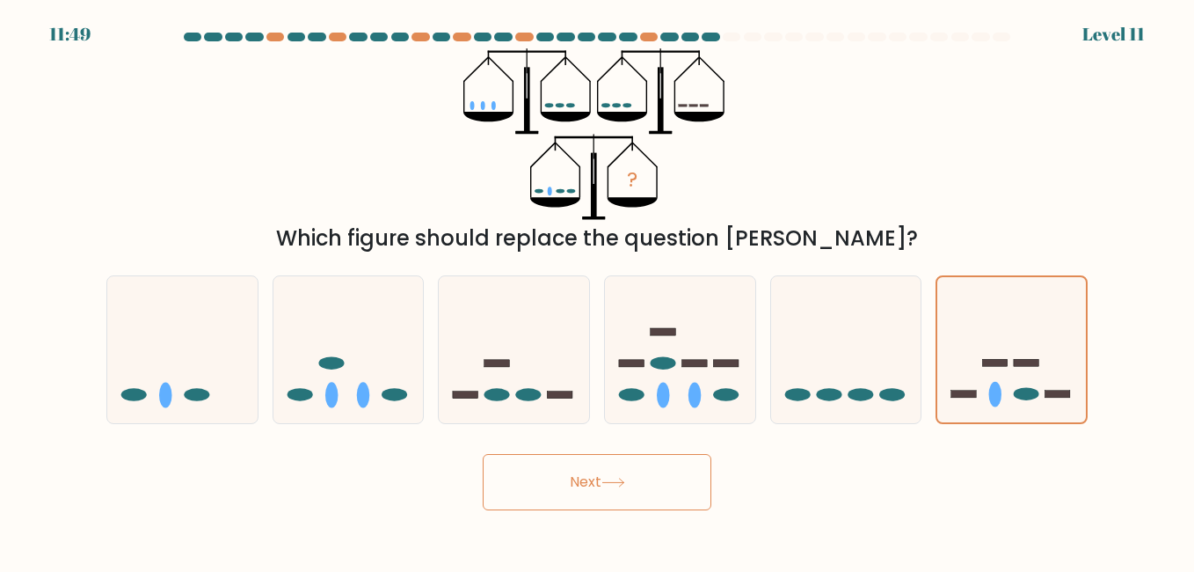
click at [535, 470] on button "Next" at bounding box center [597, 482] width 229 height 56
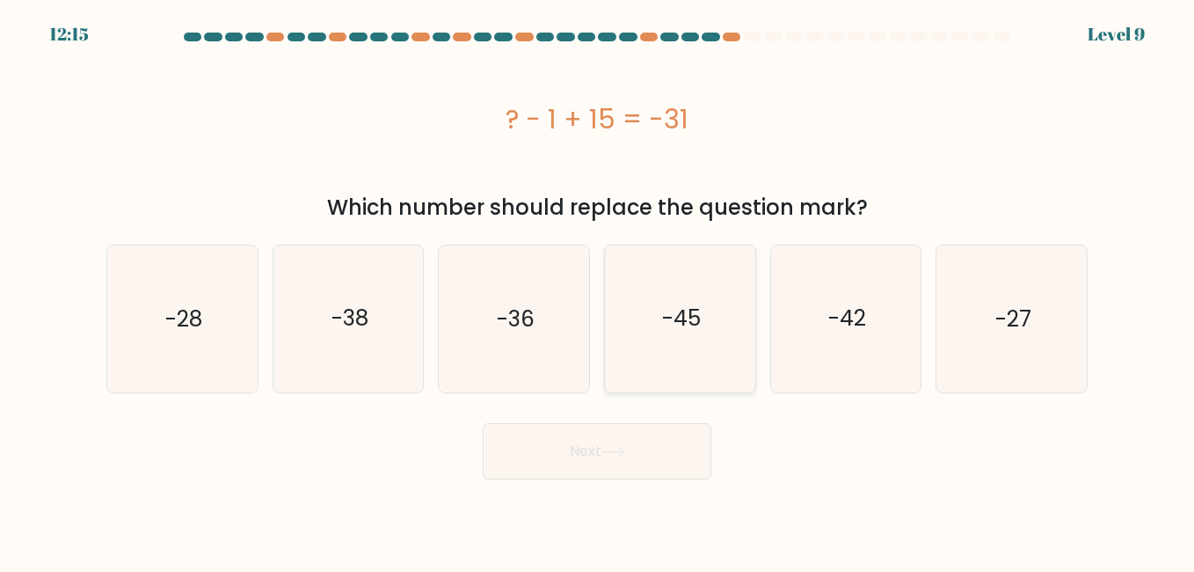
click at [667, 362] on icon "-45" at bounding box center [680, 318] width 146 height 146
click at [598, 290] on input "d. -45" at bounding box center [597, 288] width 1 height 4
radio input "true"
click at [606, 457] on button "Next" at bounding box center [597, 451] width 229 height 56
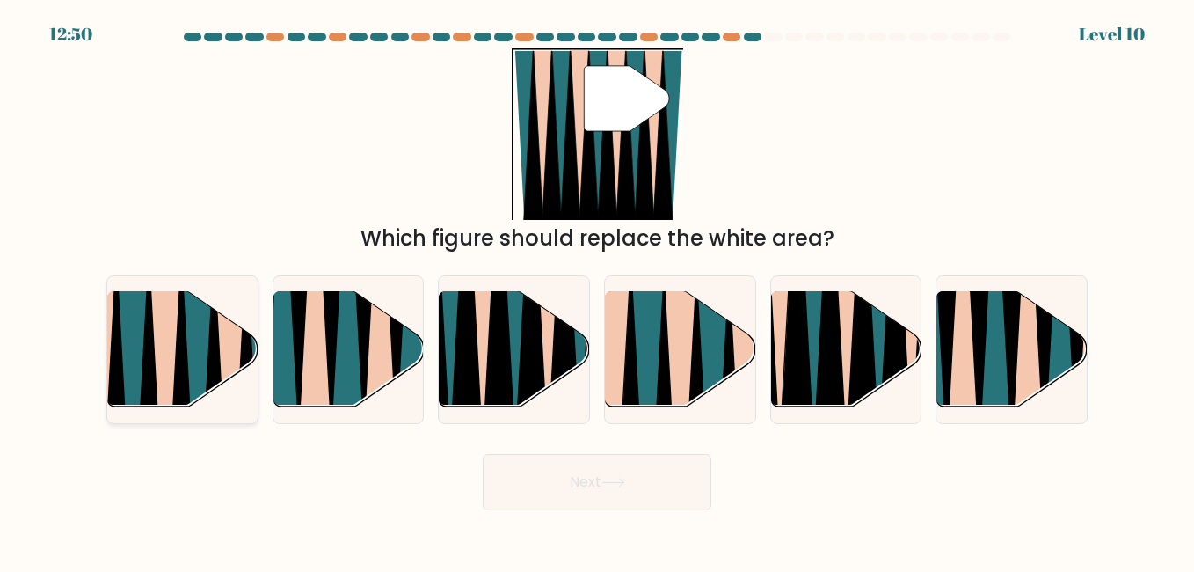
click at [188, 360] on icon at bounding box center [198, 416] width 33 height 300
click at [597, 290] on input "a." at bounding box center [597, 288] width 1 height 4
radio input "true"
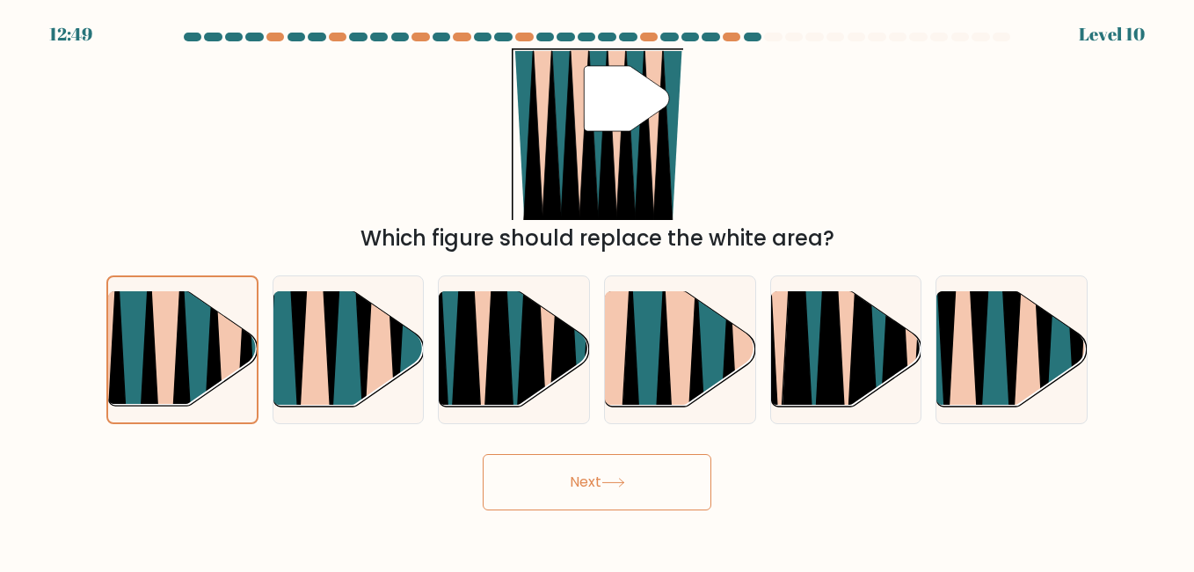
click at [558, 468] on button "Next" at bounding box center [597, 482] width 229 height 56
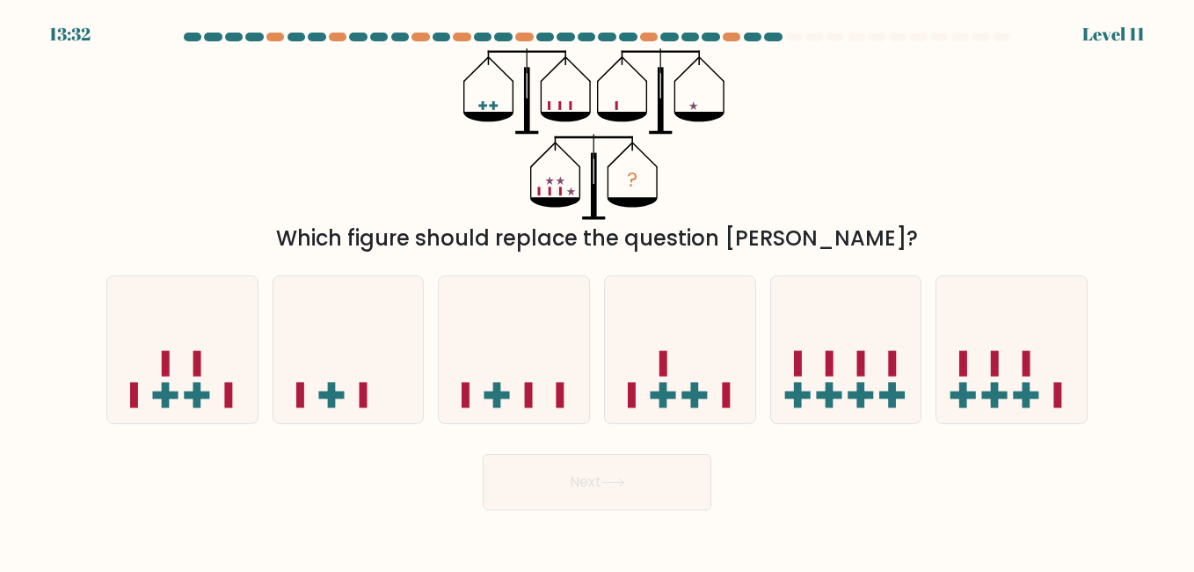
click at [602, 500] on button "Next" at bounding box center [597, 482] width 229 height 56
click at [545, 353] on icon at bounding box center [514, 350] width 150 height 124
click at [597, 290] on input "c." at bounding box center [597, 288] width 1 height 4
radio input "true"
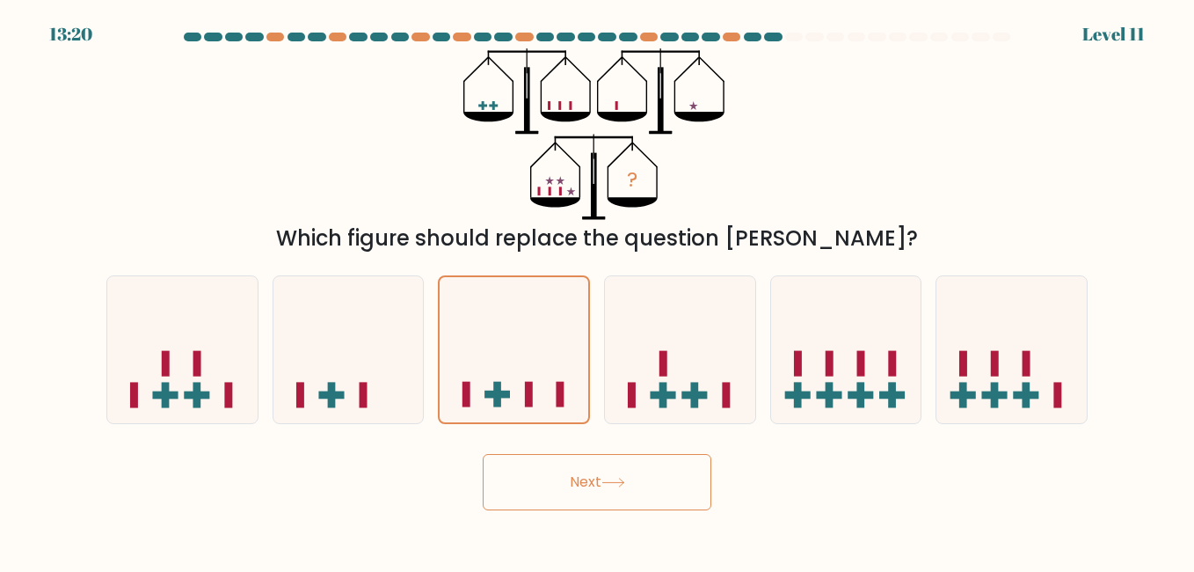
click at [634, 498] on button "Next" at bounding box center [597, 482] width 229 height 56
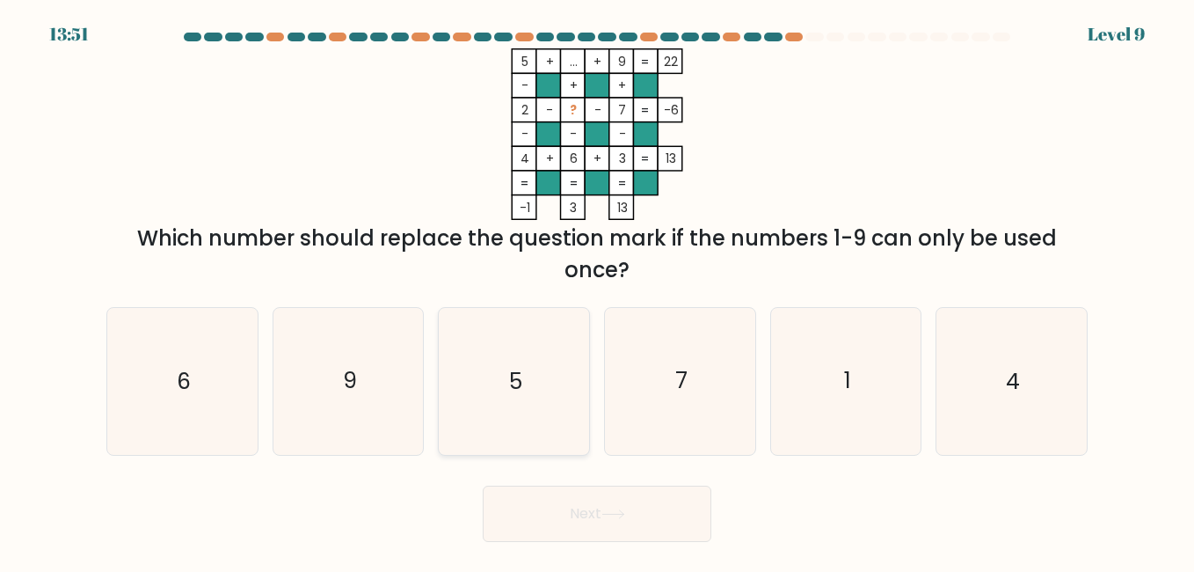
click at [497, 392] on icon "5" at bounding box center [514, 381] width 146 height 146
click at [597, 290] on input "c. 5" at bounding box center [597, 288] width 1 height 4
radio input "true"
click at [577, 513] on button "Next" at bounding box center [597, 514] width 229 height 56
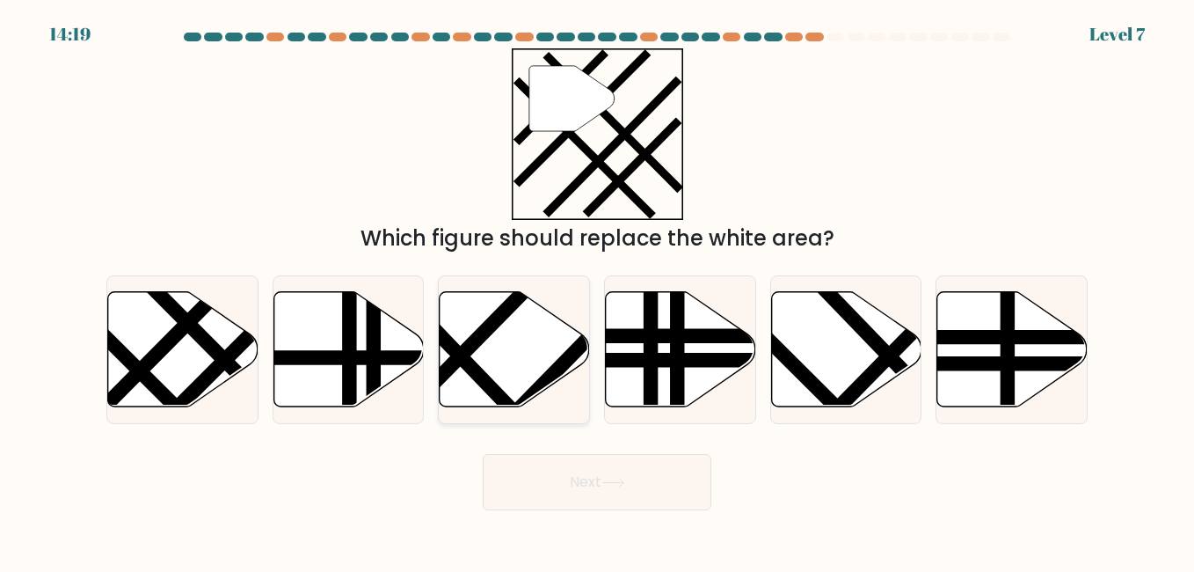
click at [547, 355] on icon at bounding box center [515, 348] width 150 height 115
click at [597, 290] on input "c." at bounding box center [597, 288] width 1 height 4
radio input "true"
click at [617, 519] on body "14:19 Level 7" at bounding box center [597, 286] width 1194 height 572
click at [633, 494] on button "Next" at bounding box center [597, 482] width 229 height 56
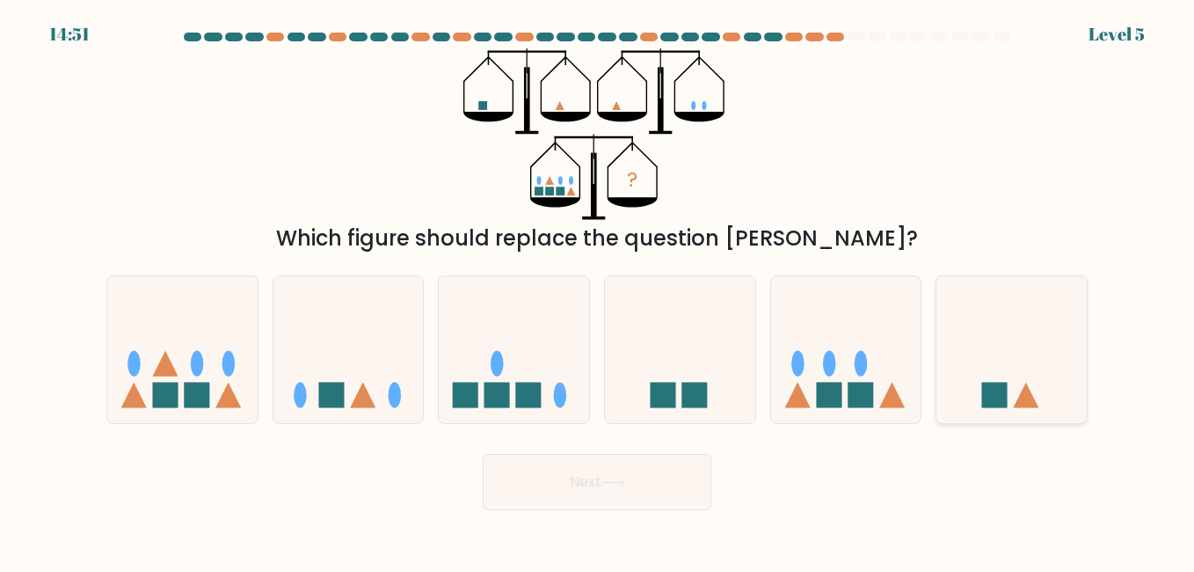
click at [962, 401] on icon at bounding box center [1012, 350] width 150 height 124
click at [598, 290] on input "f." at bounding box center [597, 288] width 1 height 4
radio input "true"
click at [847, 383] on icon at bounding box center [846, 350] width 150 height 124
click at [598, 290] on input "e." at bounding box center [597, 288] width 1 height 4
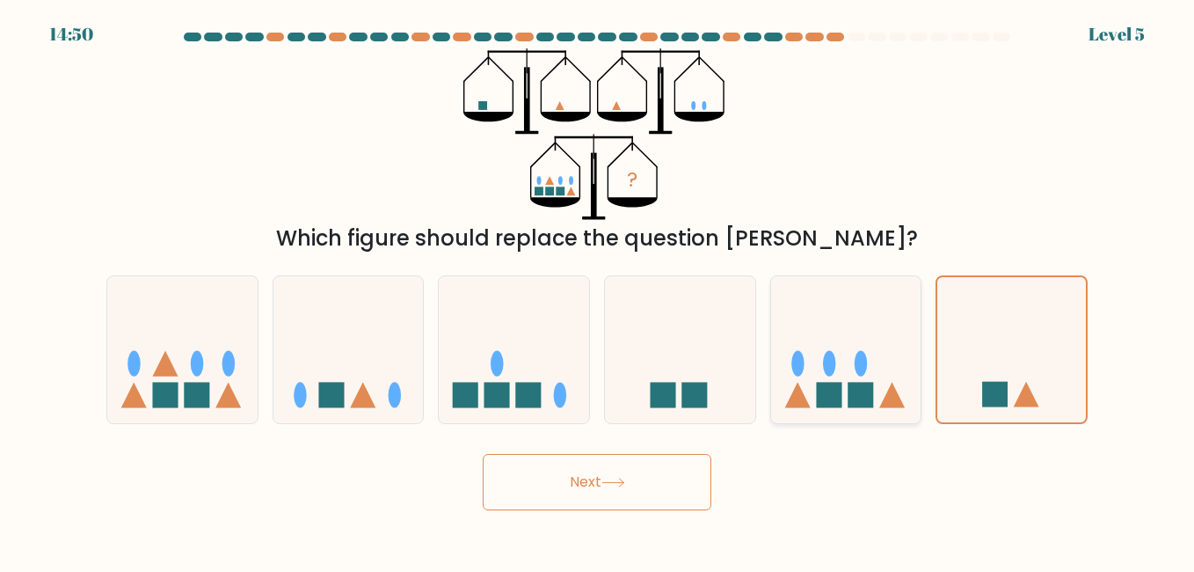
radio input "true"
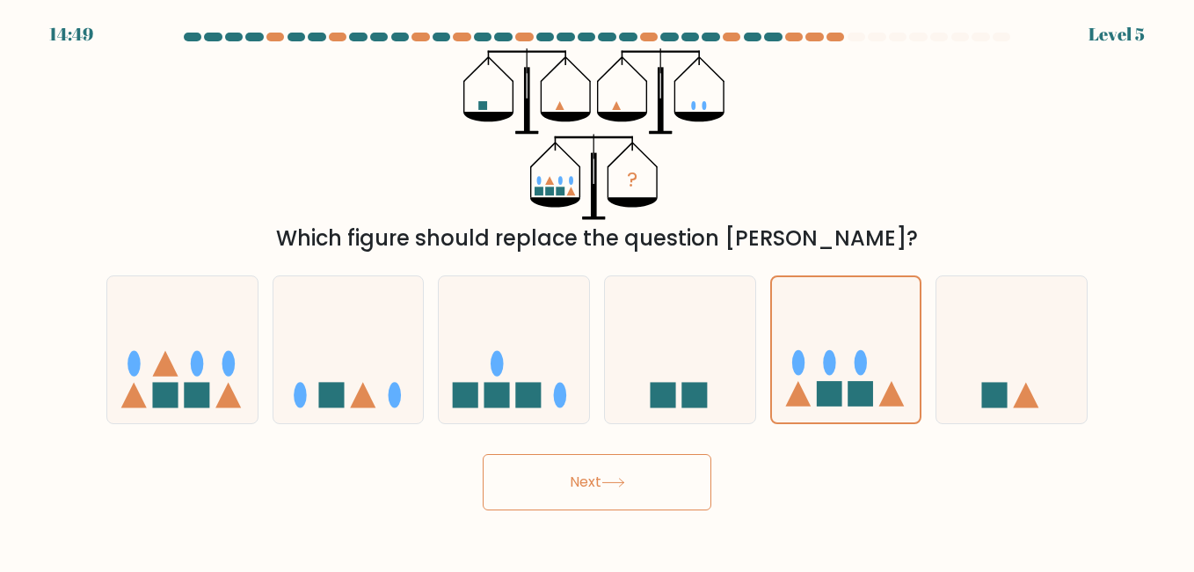
click at [569, 473] on button "Next" at bounding box center [597, 482] width 229 height 56
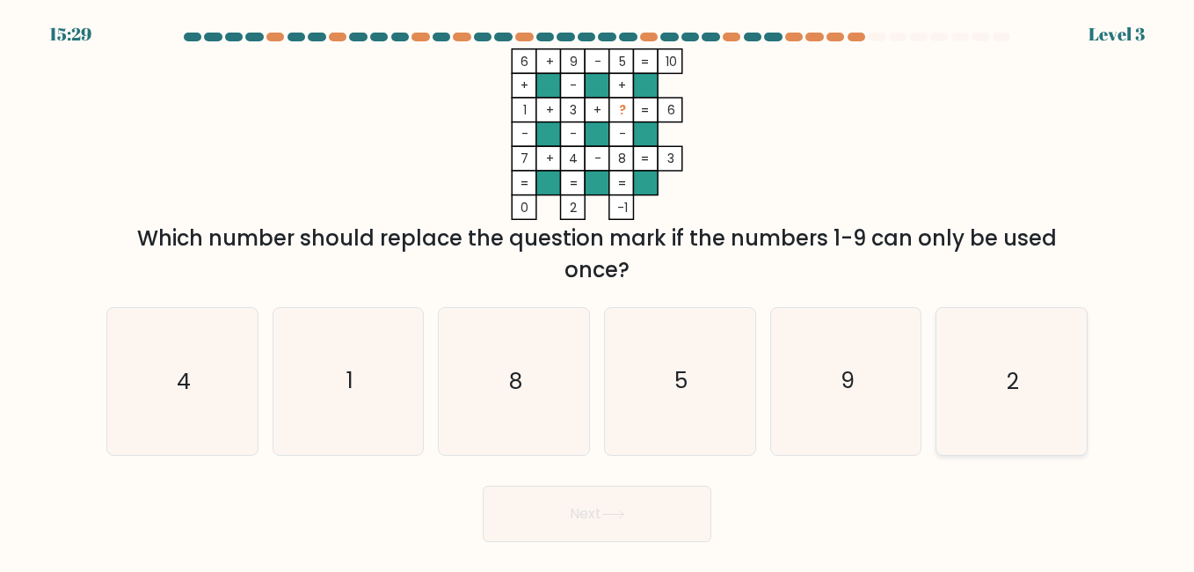
click at [1030, 383] on icon "2" at bounding box center [1012, 381] width 146 height 146
click at [598, 290] on input "f. 2" at bounding box center [597, 288] width 1 height 4
radio input "true"
click at [662, 486] on button "Next" at bounding box center [597, 514] width 229 height 56
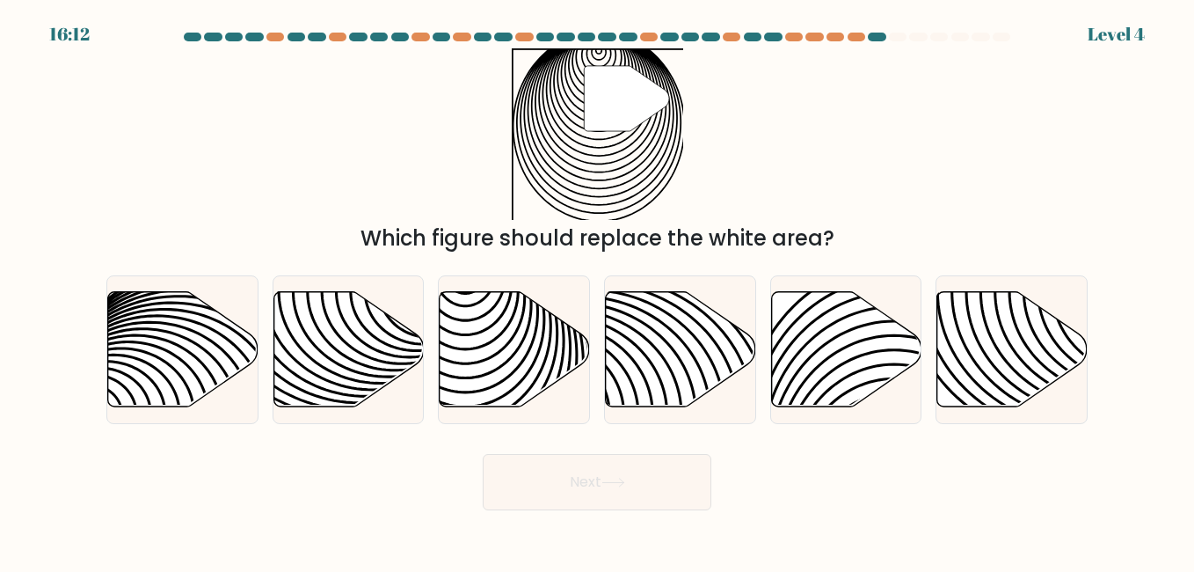
click at [661, 502] on button "Next" at bounding box center [597, 482] width 229 height 56
click at [341, 348] on icon at bounding box center [349, 348] width 150 height 115
click at [597, 290] on input "b." at bounding box center [597, 288] width 1 height 4
radio input "true"
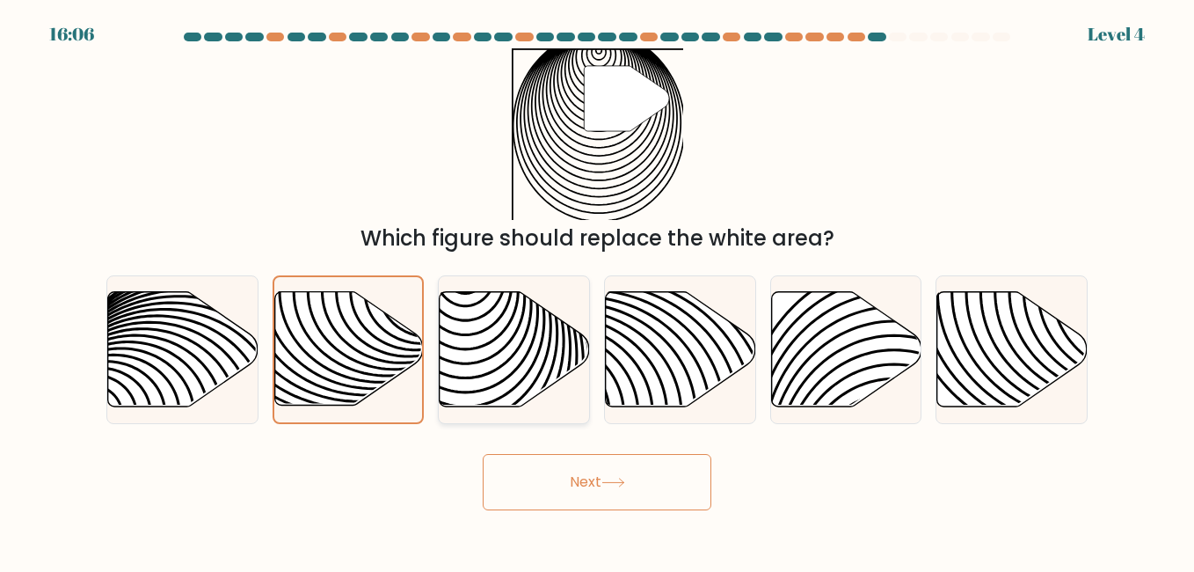
click at [555, 381] on icon at bounding box center [515, 348] width 150 height 115
click at [597, 290] on input "c." at bounding box center [597, 288] width 1 height 4
radio input "true"
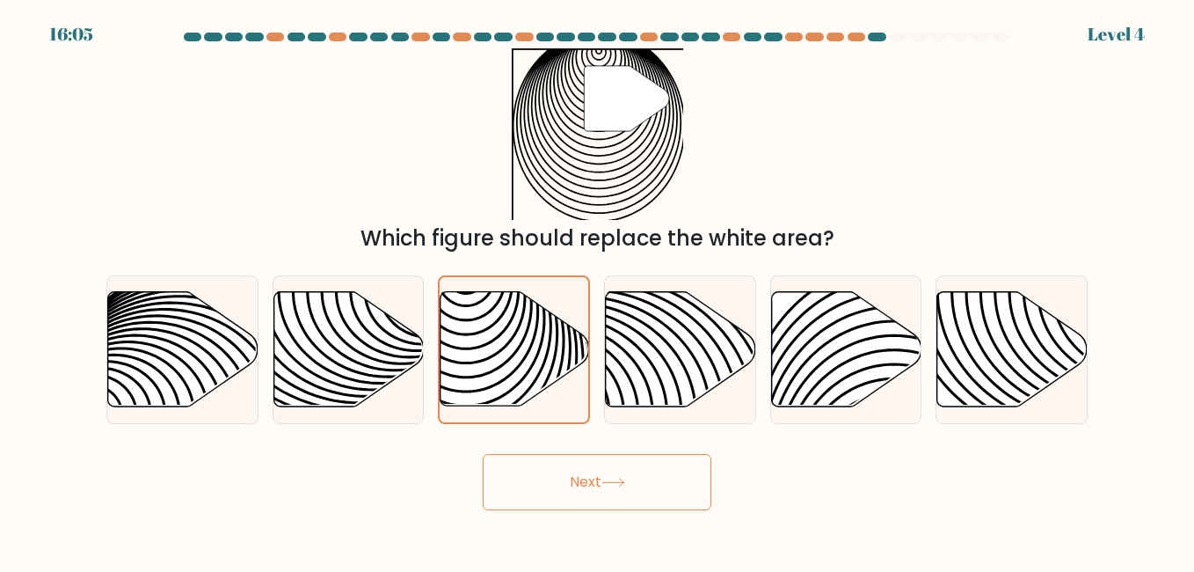
click at [625, 476] on button "Next" at bounding box center [597, 482] width 229 height 56
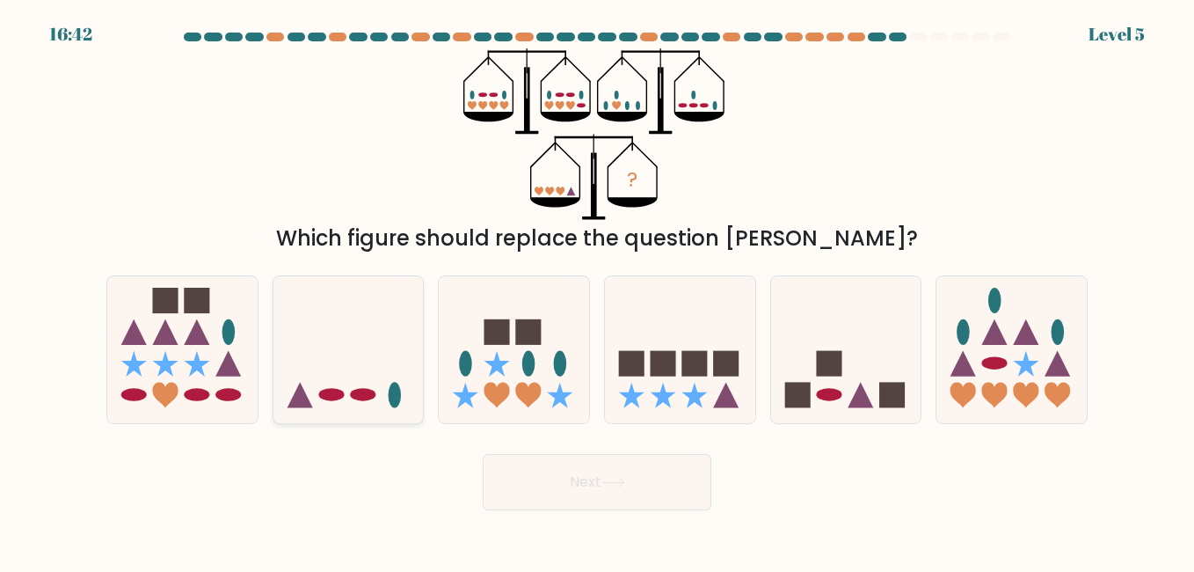
click at [407, 382] on icon at bounding box center [349, 350] width 150 height 124
click at [597, 290] on input "b." at bounding box center [597, 288] width 1 height 4
radio input "true"
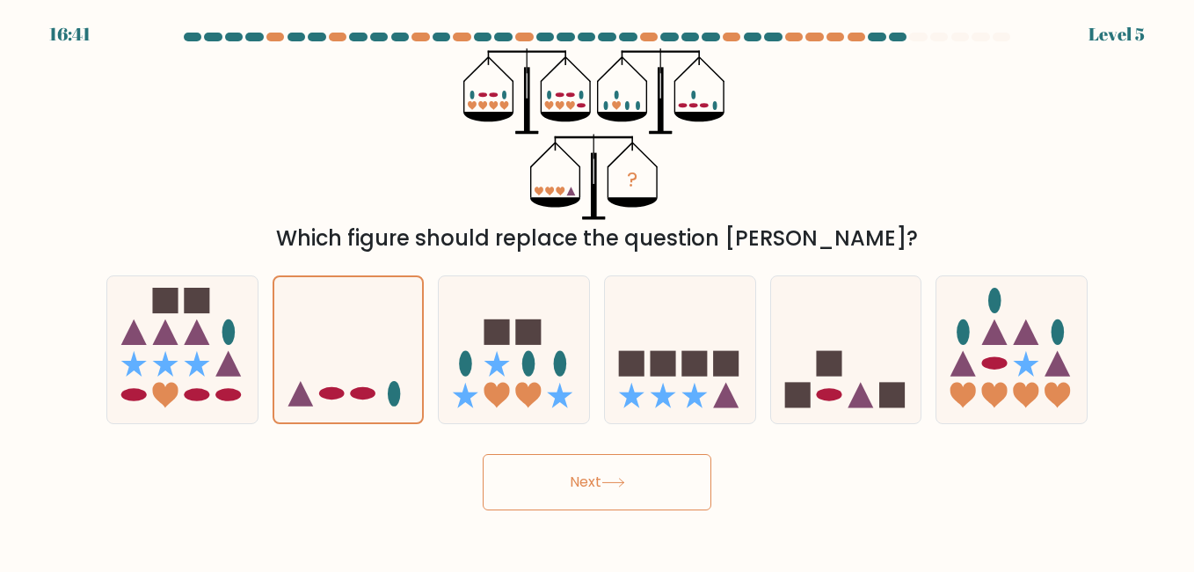
click at [639, 465] on button "Next" at bounding box center [597, 482] width 229 height 56
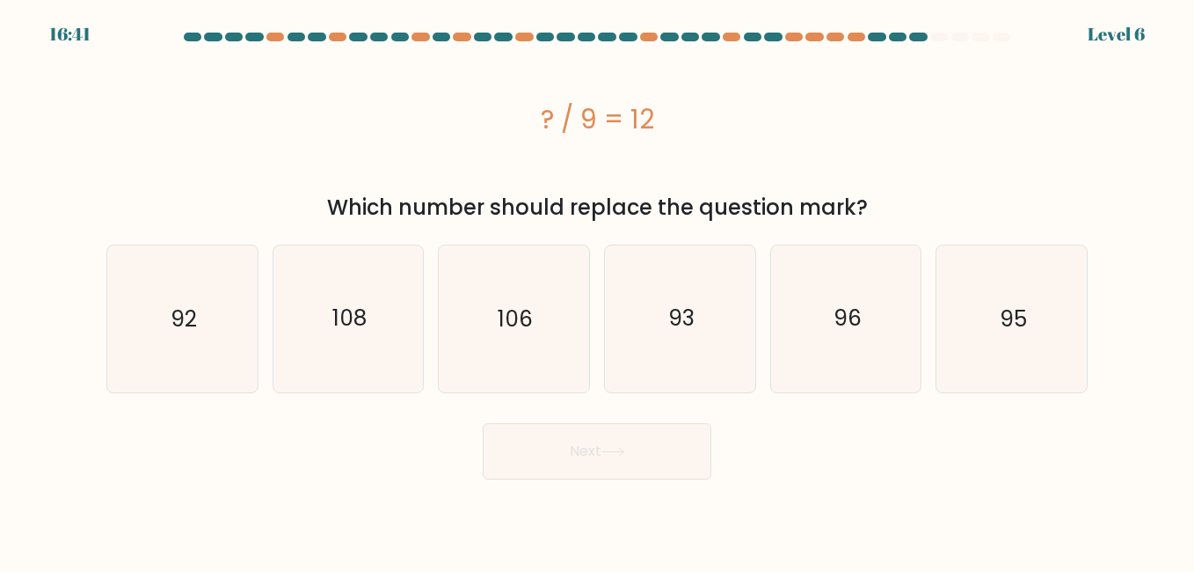
click at [639, 465] on button "Next" at bounding box center [597, 451] width 229 height 56
click at [358, 338] on icon "108" at bounding box center [348, 318] width 146 height 146
click at [597, 290] on input "b. 108" at bounding box center [597, 288] width 1 height 4
radio input "true"
click at [618, 468] on button "Next" at bounding box center [597, 451] width 229 height 56
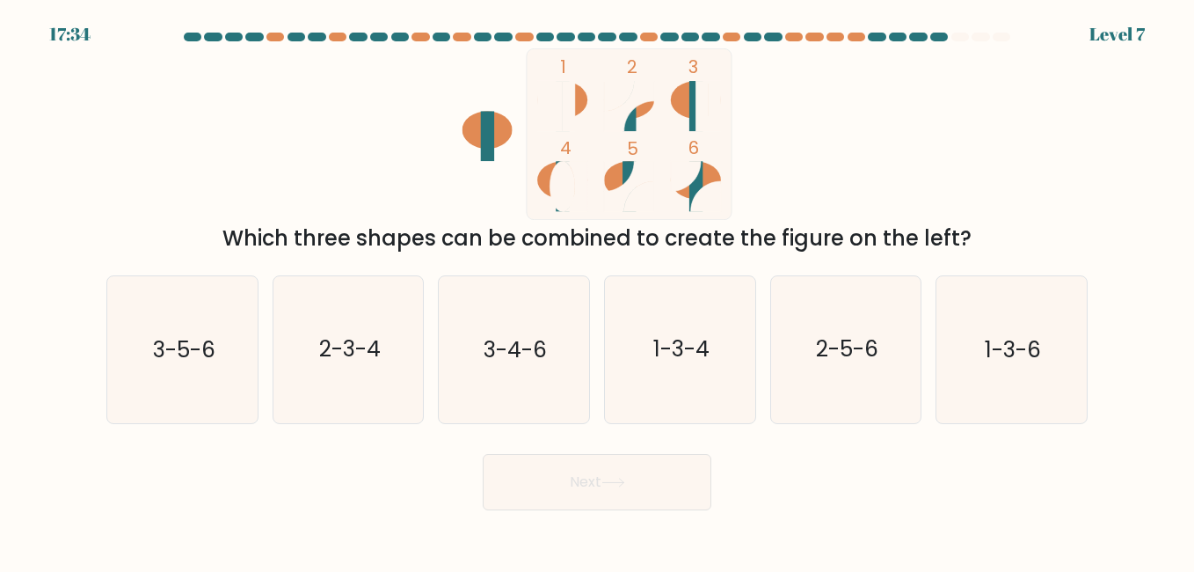
click at [693, 102] on rect at bounding box center [696, 106] width 13 height 50
click at [763, 354] on div "e. 2-5-6" at bounding box center [846, 349] width 166 height 148
click at [676, 376] on icon "1-3-4" at bounding box center [680, 349] width 146 height 146
click at [598, 290] on input "d. 1-3-4" at bounding box center [597, 288] width 1 height 4
radio input "true"
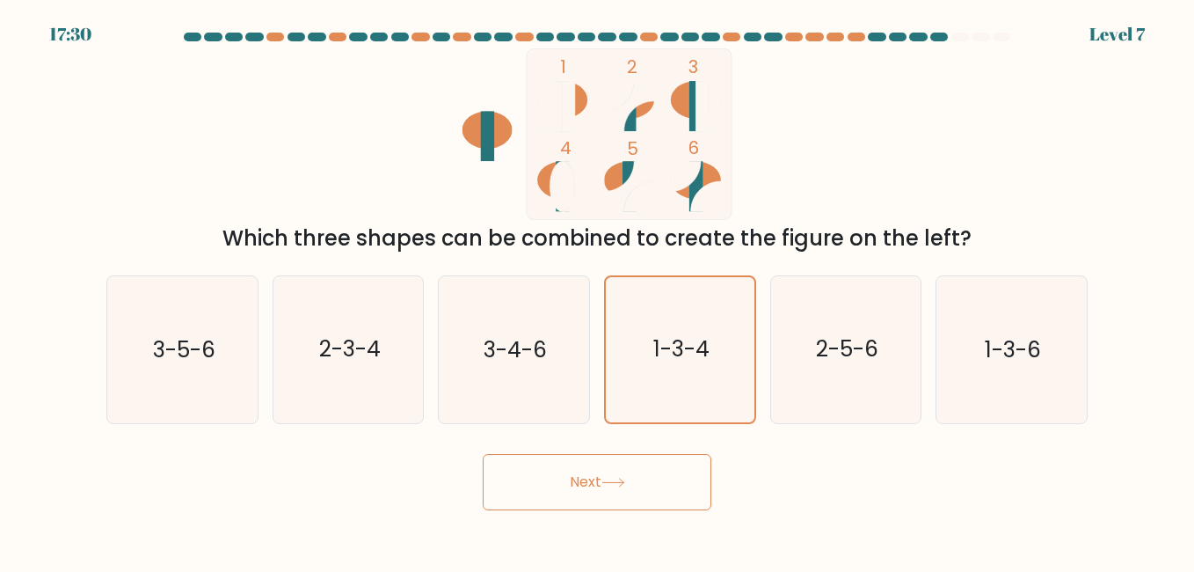
click at [646, 486] on button "Next" at bounding box center [597, 482] width 229 height 56
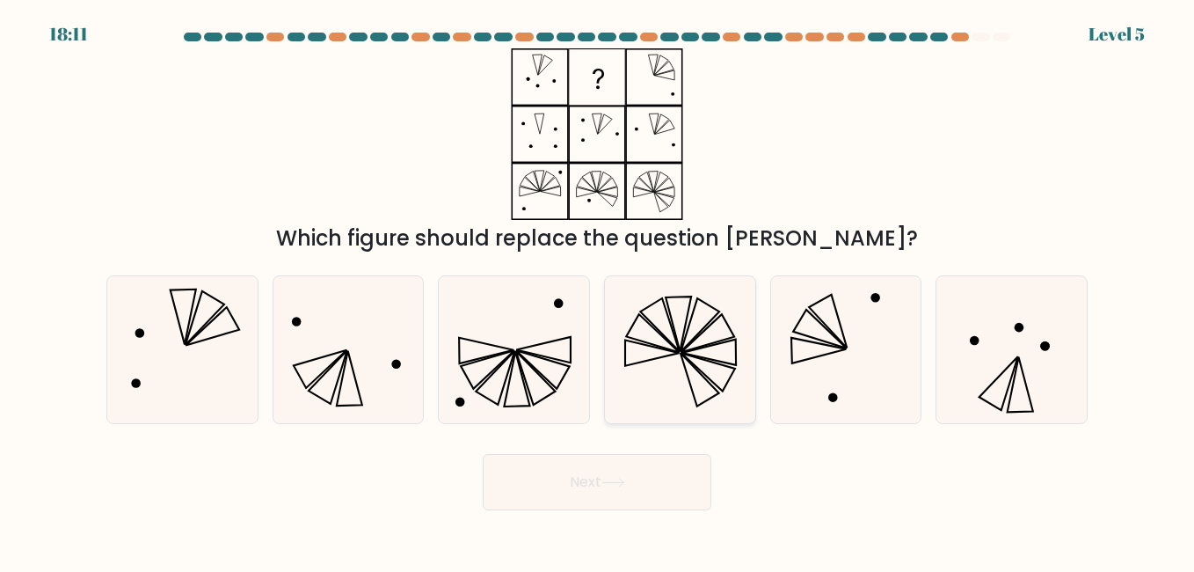
click at [715, 401] on icon at bounding box center [680, 349] width 146 height 146
click at [598, 290] on input "d." at bounding box center [597, 288] width 1 height 4
radio input "true"
click at [641, 513] on body "18:10 Level 5" at bounding box center [597, 286] width 1194 height 572
click at [683, 462] on button "Next" at bounding box center [597, 482] width 229 height 56
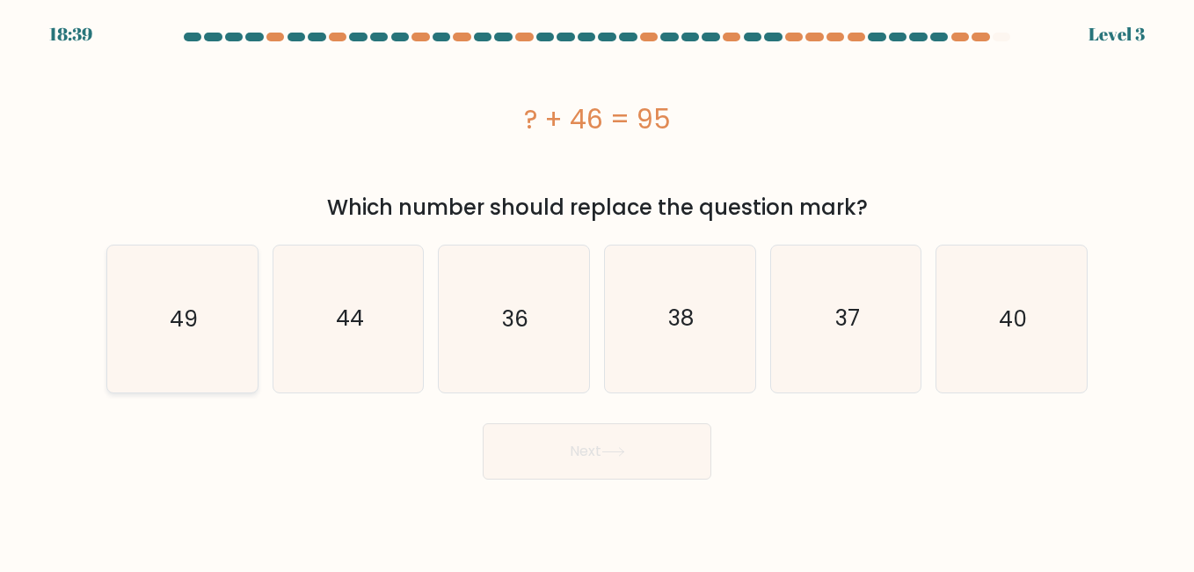
click at [215, 313] on icon "49" at bounding box center [182, 318] width 146 height 146
click at [597, 290] on input "a. 49" at bounding box center [597, 288] width 1 height 4
radio input "true"
click at [496, 448] on button "Next" at bounding box center [597, 451] width 229 height 56
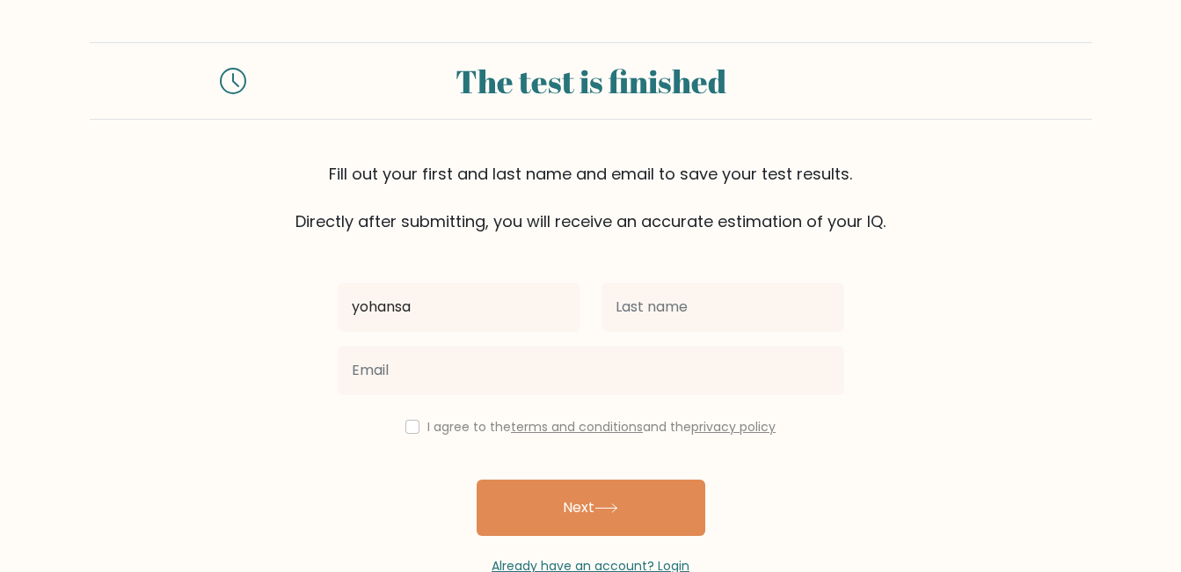
type input "yohansa"
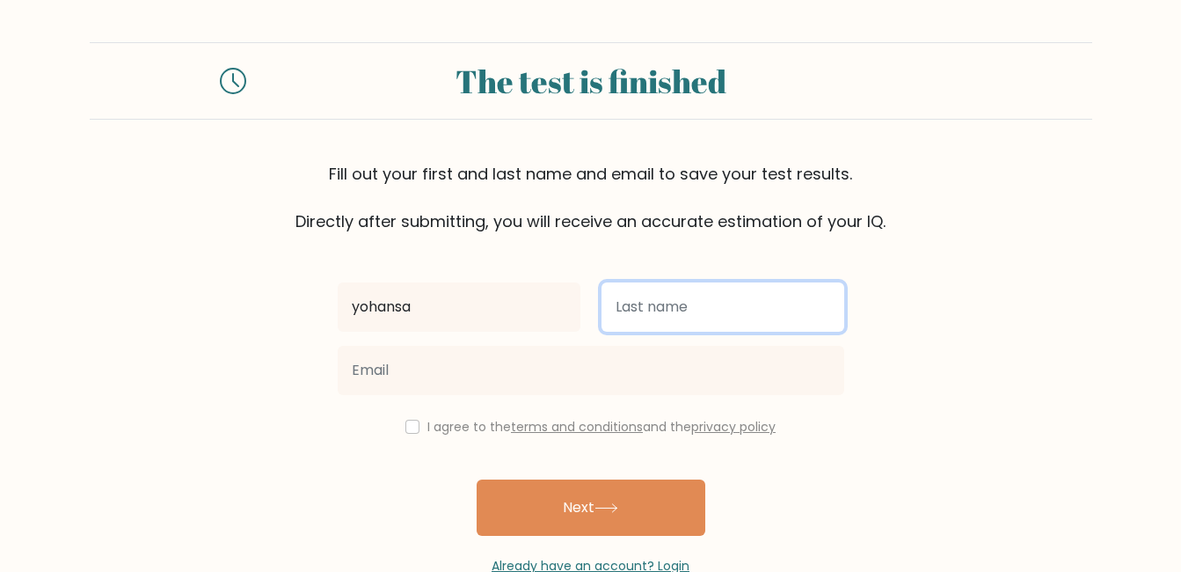
click at [795, 314] on input "text" at bounding box center [723, 306] width 243 height 49
type input "perera"
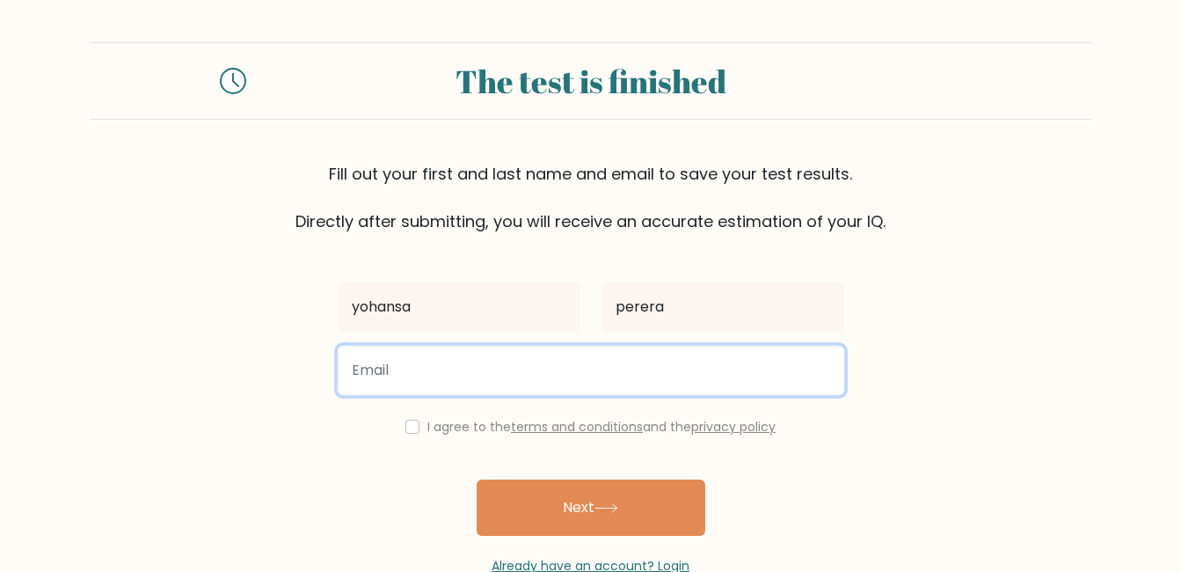
click at [518, 347] on input "email" at bounding box center [591, 370] width 507 height 49
type input "hewawasam.ans@airport.lk"
click at [477, 479] on button "Next" at bounding box center [591, 507] width 229 height 56
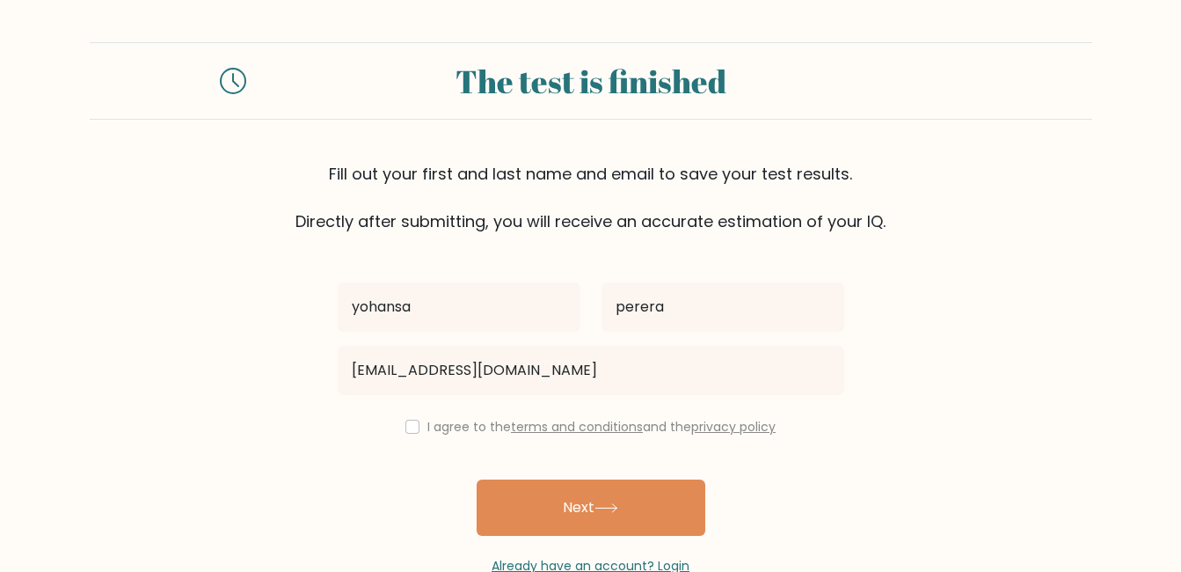
click at [537, 426] on link "terms and conditions" at bounding box center [577, 427] width 132 height 18
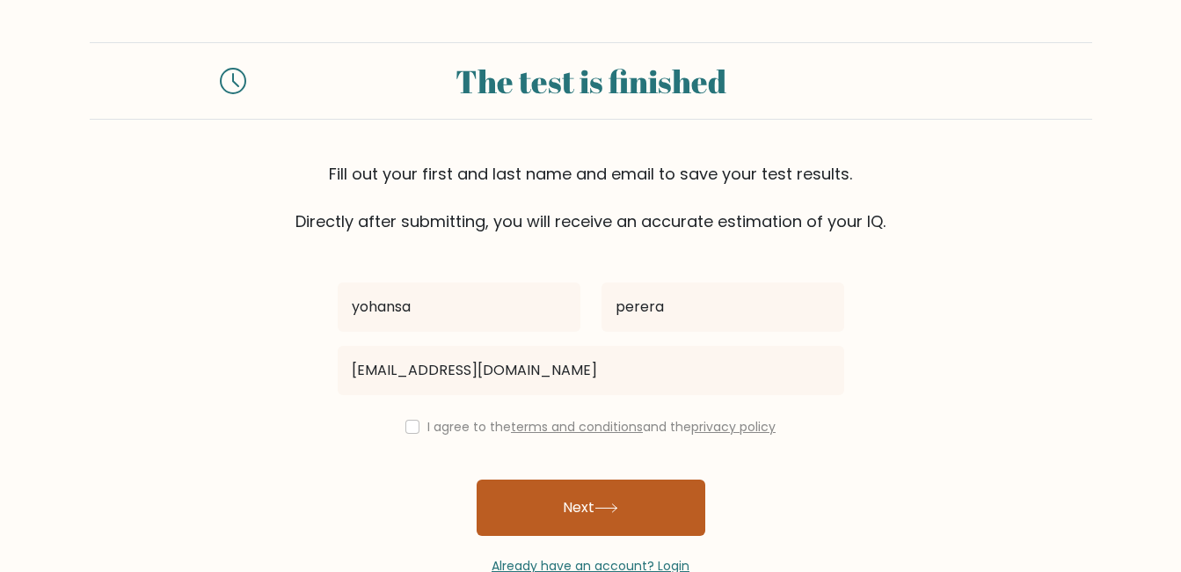
click at [533, 498] on button "Next" at bounding box center [591, 507] width 229 height 56
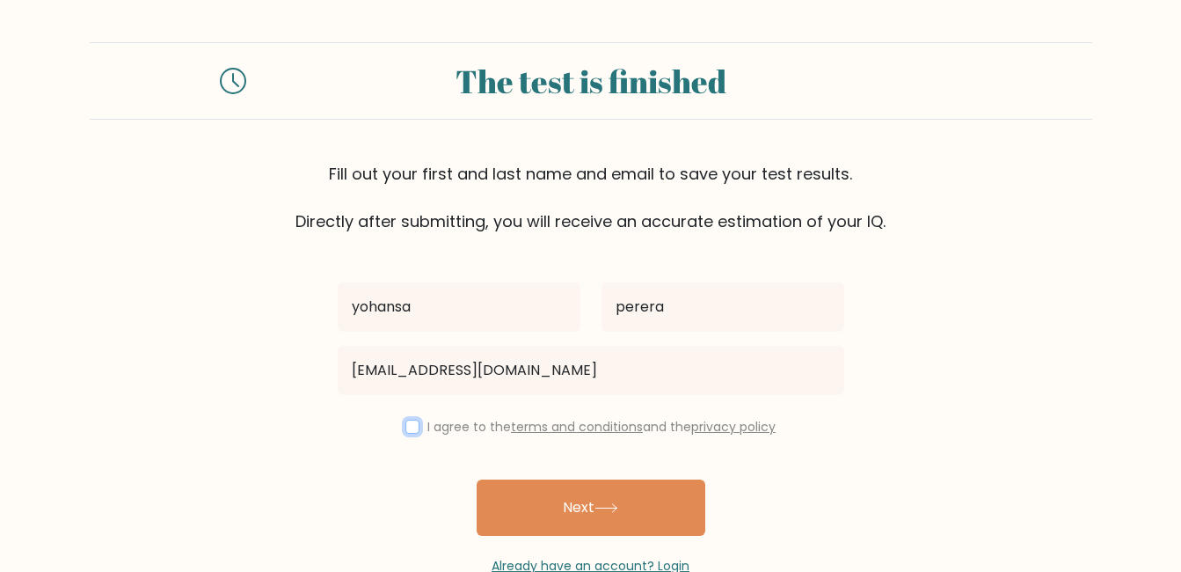
click at [413, 427] on input "checkbox" at bounding box center [412, 427] width 14 height 14
checkbox input "true"
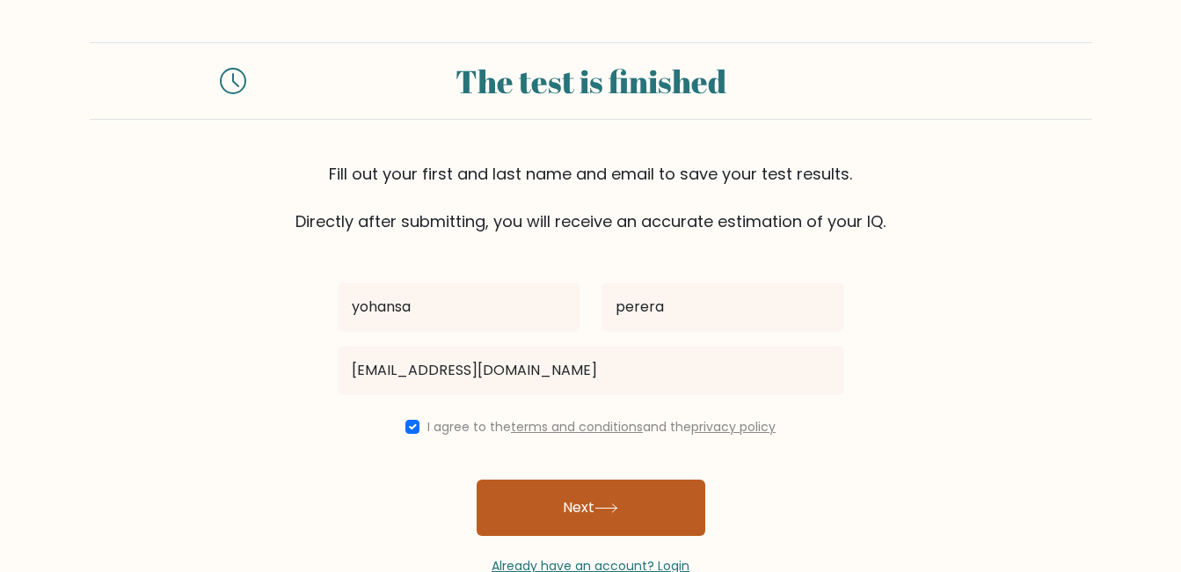
click at [540, 515] on button "Next" at bounding box center [591, 507] width 229 height 56
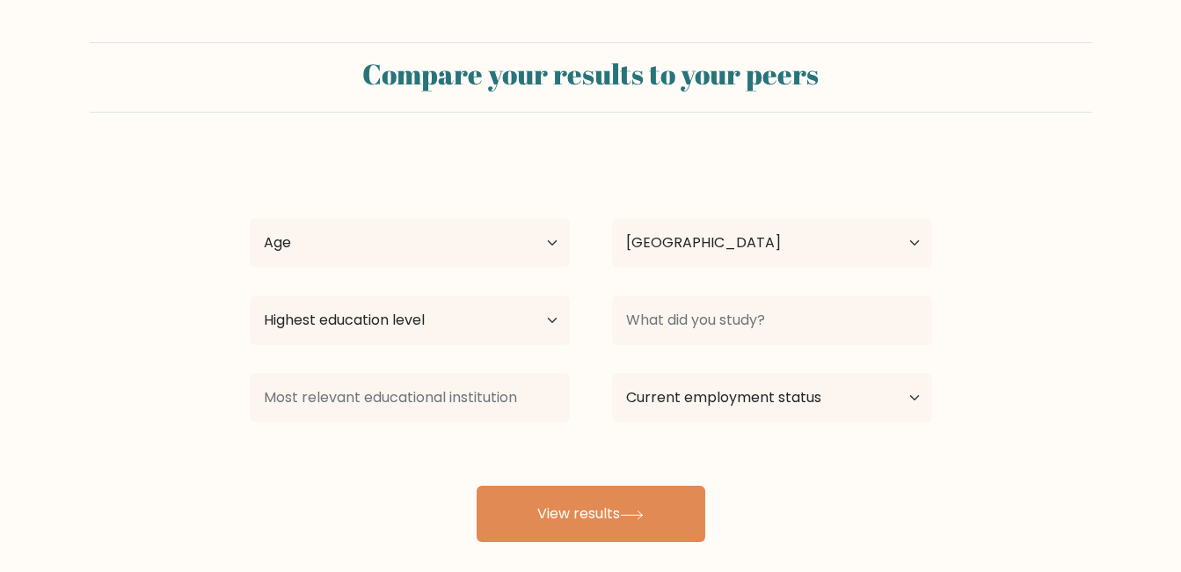
select select "LK"
click at [533, 252] on select "Age Under [DEMOGRAPHIC_DATA] [DEMOGRAPHIC_DATA] [DEMOGRAPHIC_DATA] [DEMOGRAPHIC…" at bounding box center [410, 242] width 320 height 49
select select "min_18"
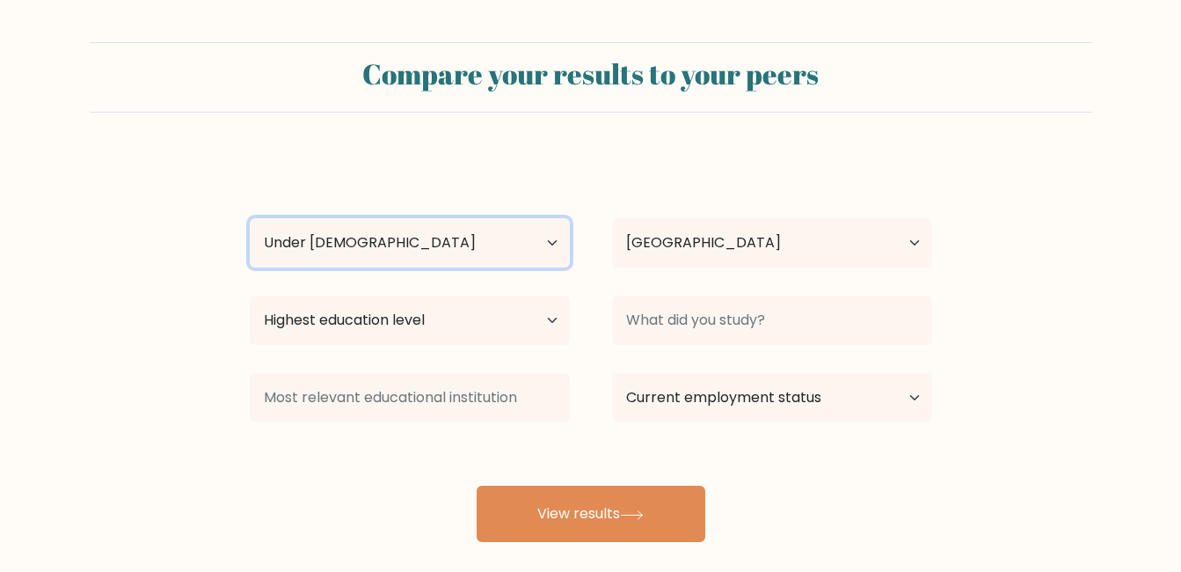
click at [250, 218] on select "Age Under [DEMOGRAPHIC_DATA] [DEMOGRAPHIC_DATA] [DEMOGRAPHIC_DATA] [DEMOGRAPHIC…" at bounding box center [410, 242] width 320 height 49
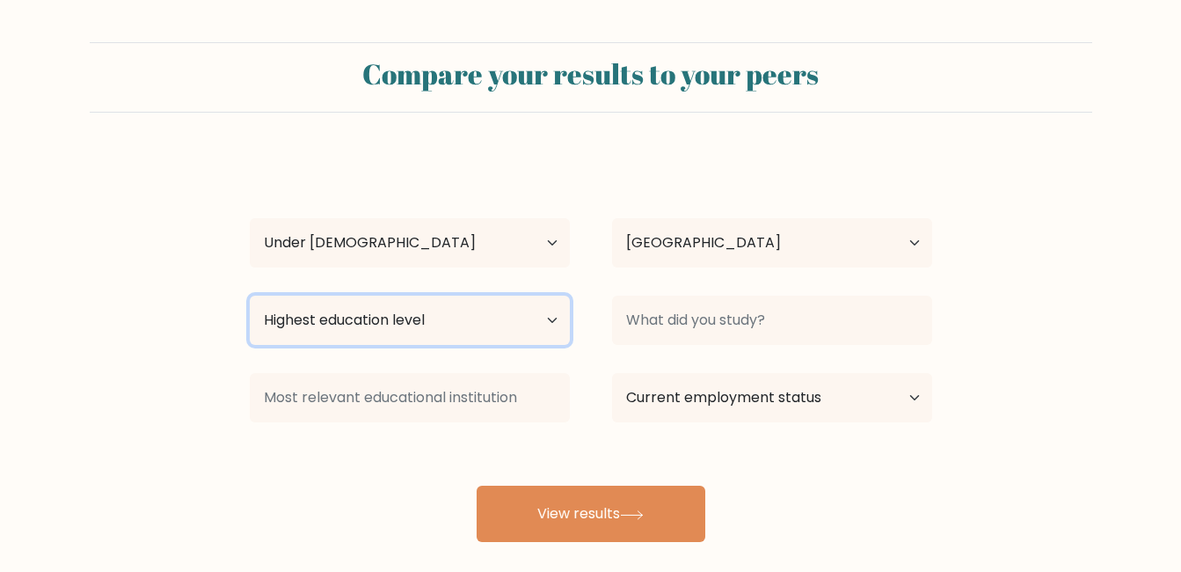
click at [491, 310] on select "Highest education level No schooling Primary Lower Secondary Upper Secondary Oc…" at bounding box center [410, 320] width 320 height 49
select select "upper_secondary"
click at [250, 296] on select "Highest education level No schooling Primary Lower Secondary Upper Secondary Oc…" at bounding box center [410, 320] width 320 height 49
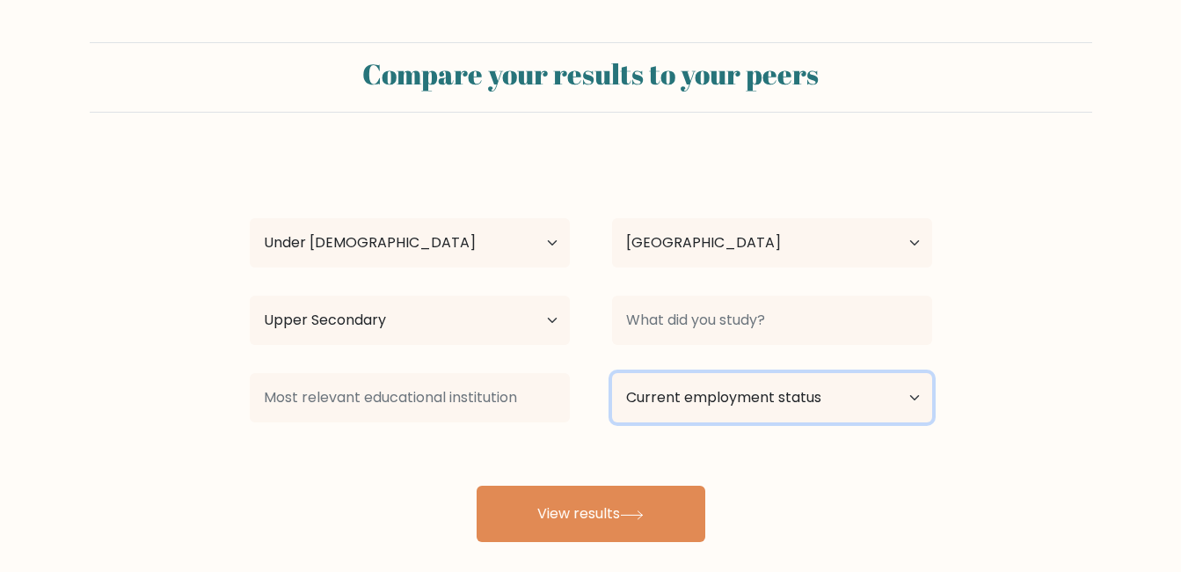
click at [885, 401] on select "Current employment status Employed Student Retired Other / prefer not to answer" at bounding box center [772, 397] width 320 height 49
select select "student"
click at [612, 373] on select "Current employment status Employed Student Retired Other / prefer not to answer" at bounding box center [772, 397] width 320 height 49
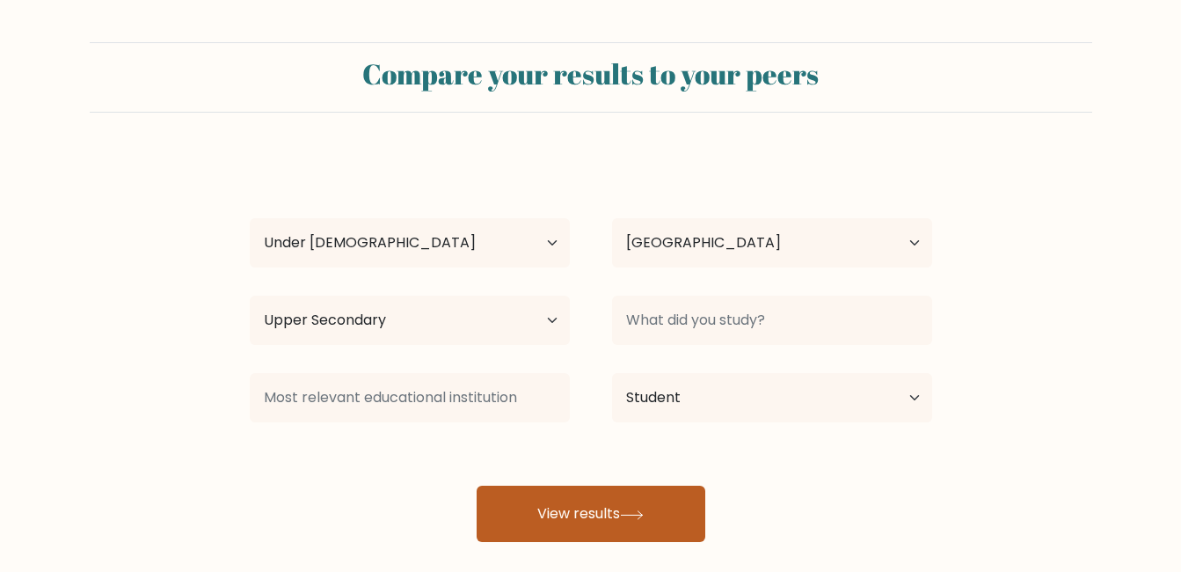
click at [610, 530] on button "View results" at bounding box center [591, 514] width 229 height 56
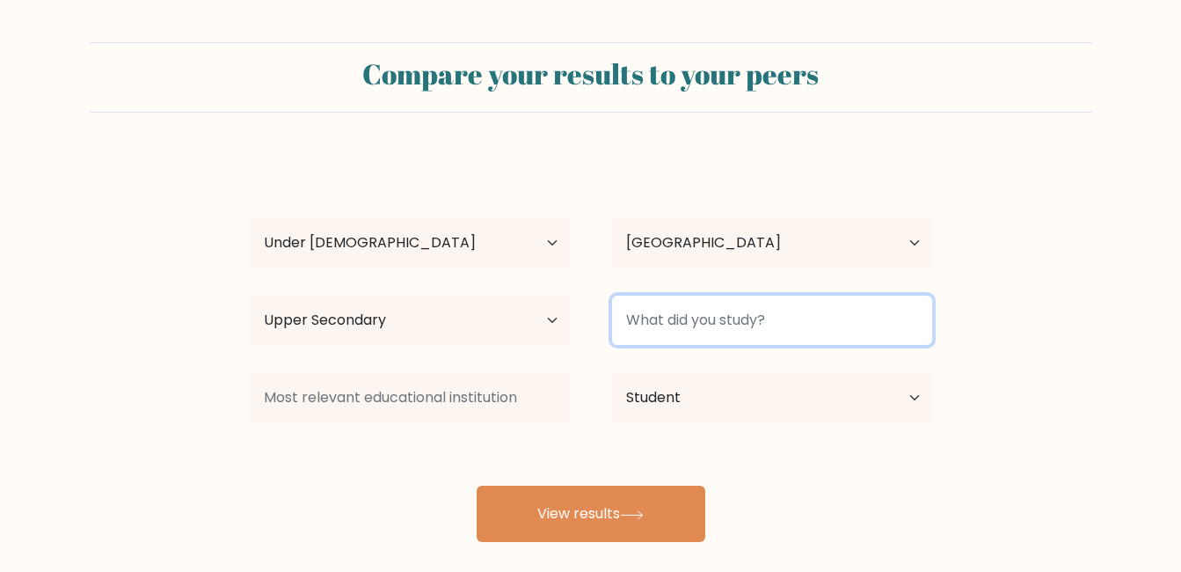
click at [793, 313] on input at bounding box center [772, 320] width 320 height 49
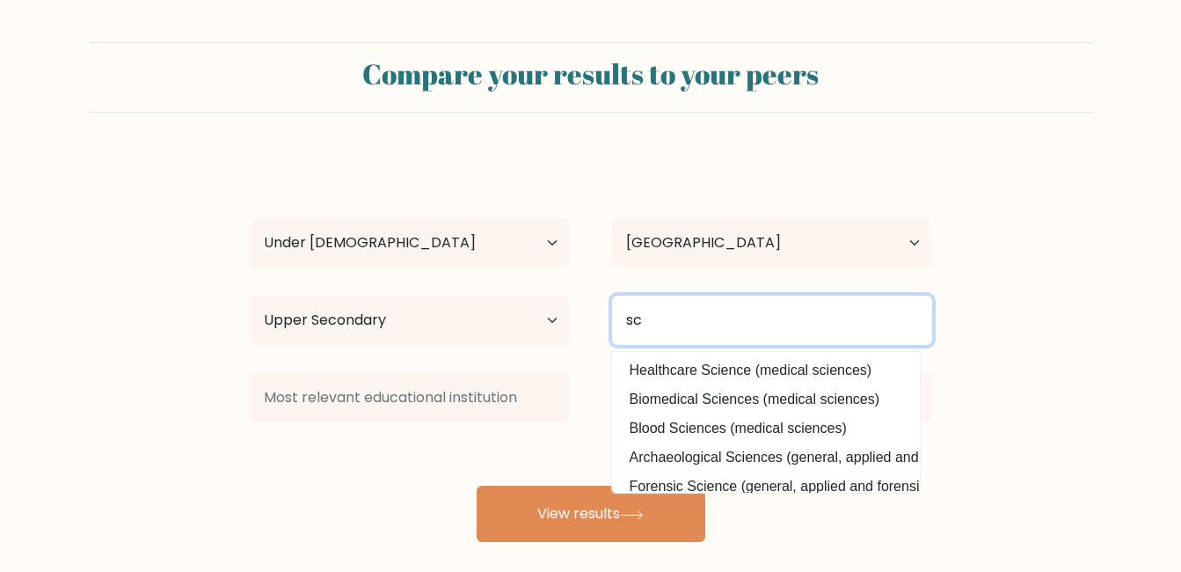
type input "s"
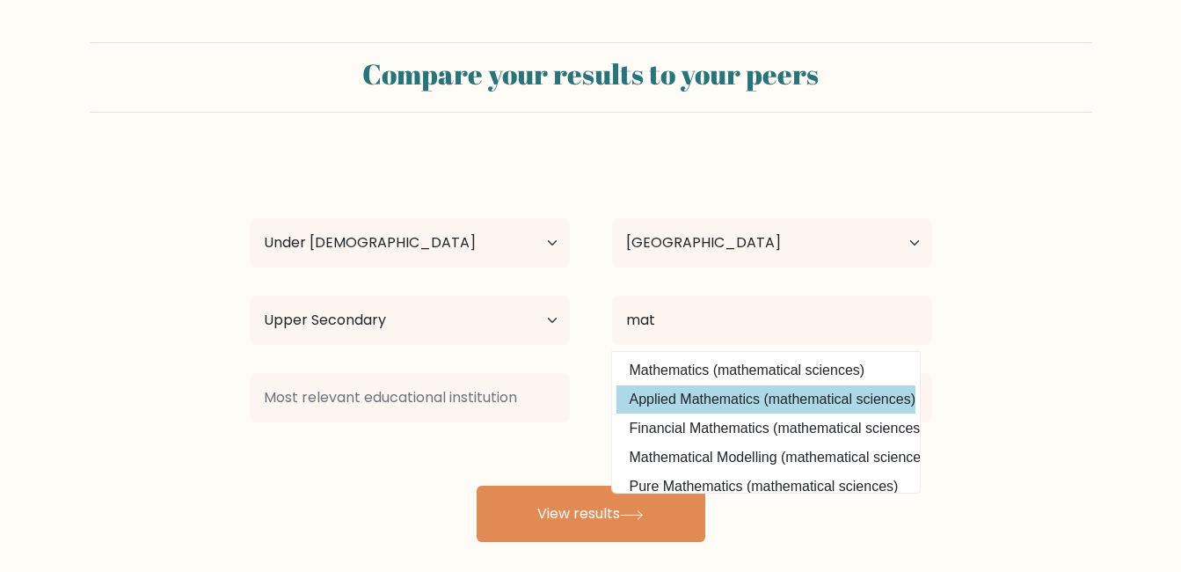
click at [749, 393] on div "yohansa perera Age Under [DEMOGRAPHIC_DATA] [DEMOGRAPHIC_DATA] [DEMOGRAPHIC_DAT…" at bounding box center [591, 348] width 704 height 387
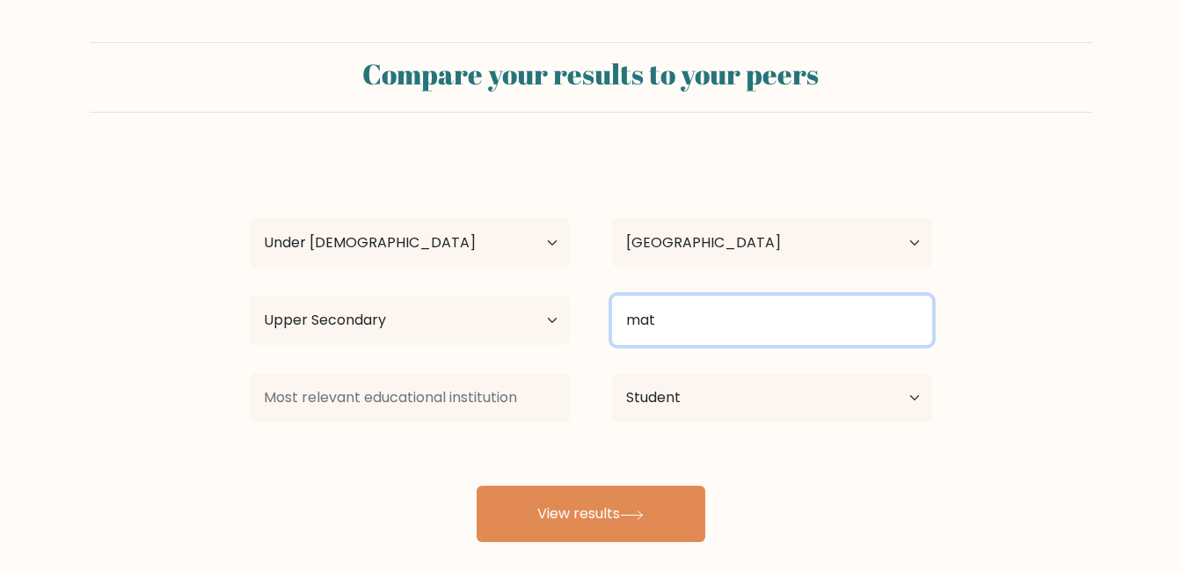
click at [755, 312] on input "mat" at bounding box center [772, 320] width 320 height 49
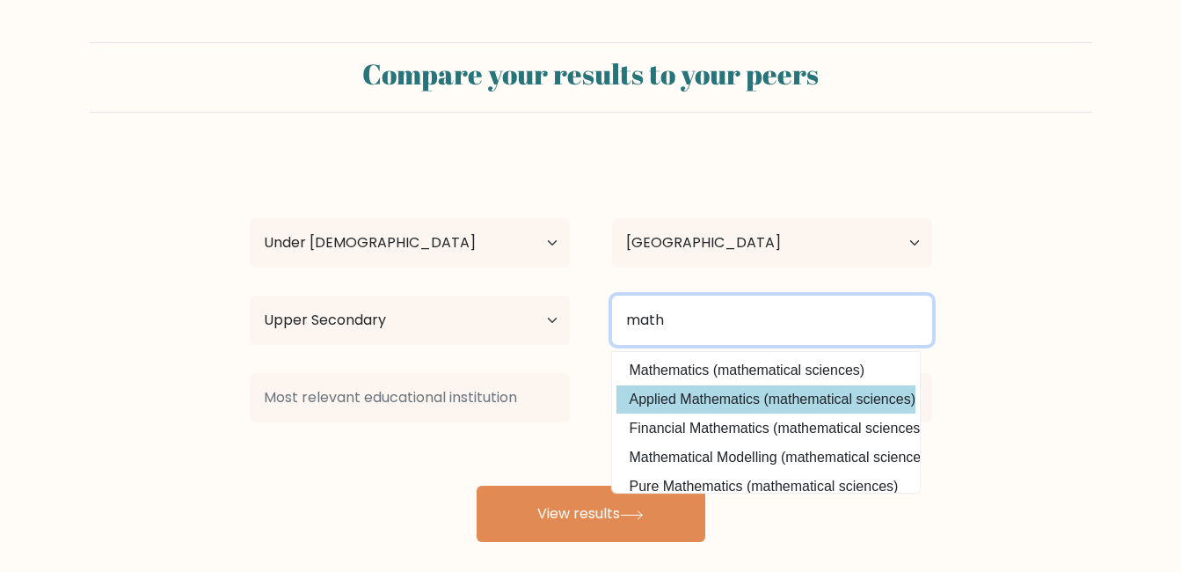
type input "math"
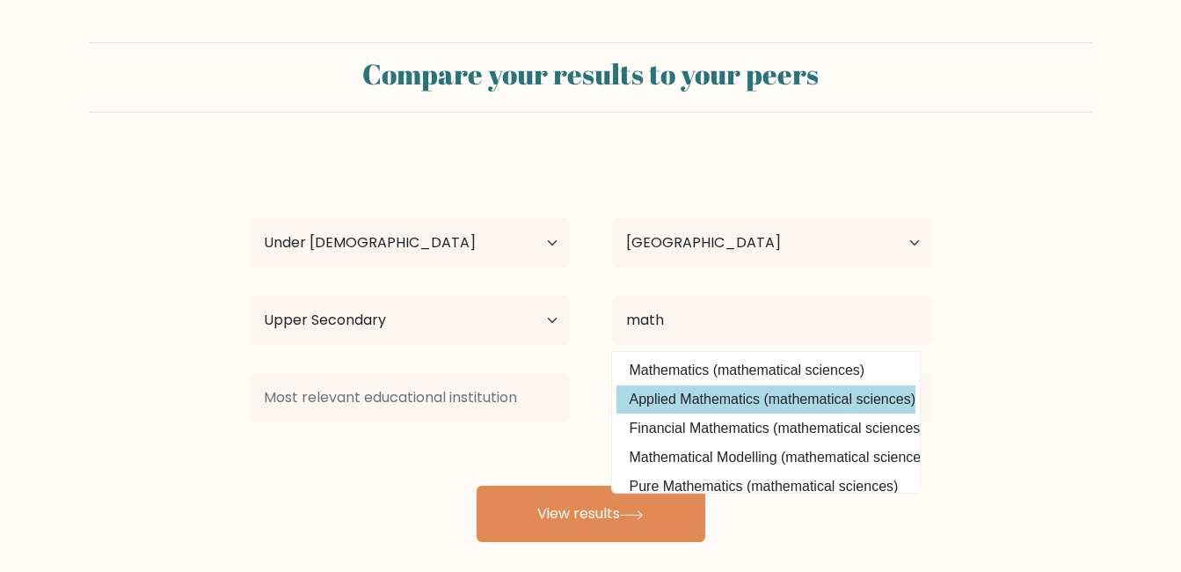
click at [731, 386] on div "yohansa perera Age Under [DEMOGRAPHIC_DATA] [DEMOGRAPHIC_DATA] [DEMOGRAPHIC_DAT…" at bounding box center [591, 348] width 704 height 387
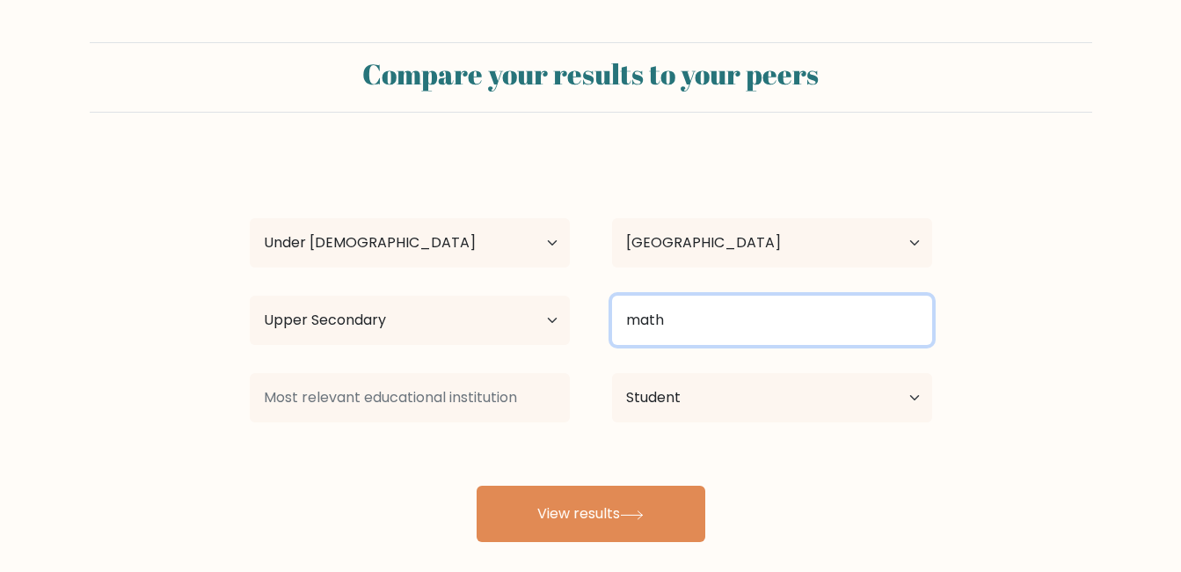
click at [741, 332] on input "math" at bounding box center [772, 320] width 320 height 49
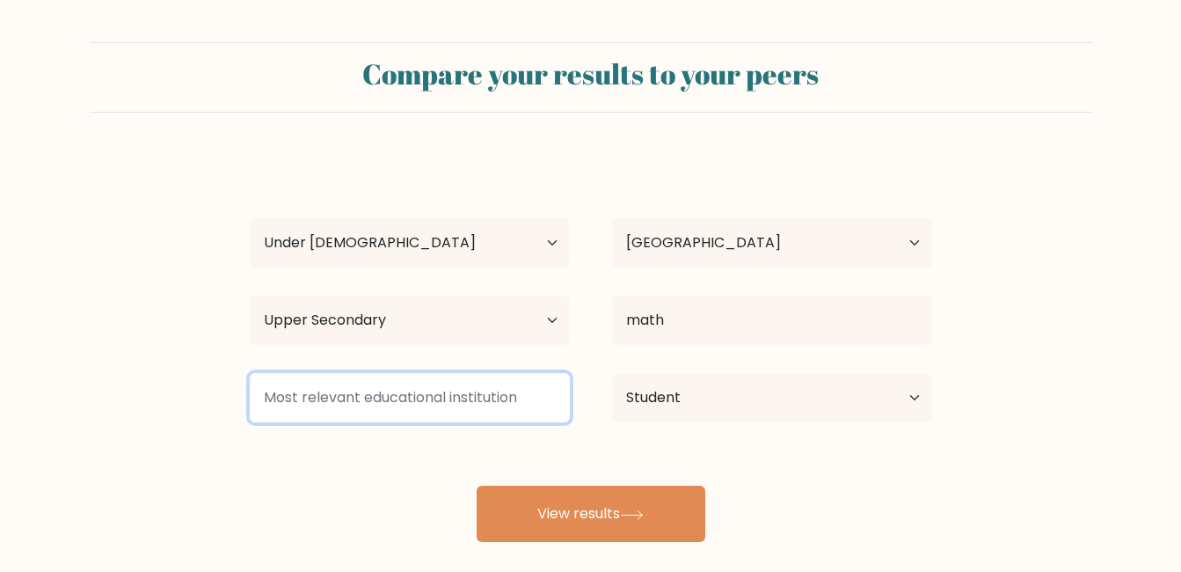
click at [492, 415] on input at bounding box center [410, 397] width 320 height 49
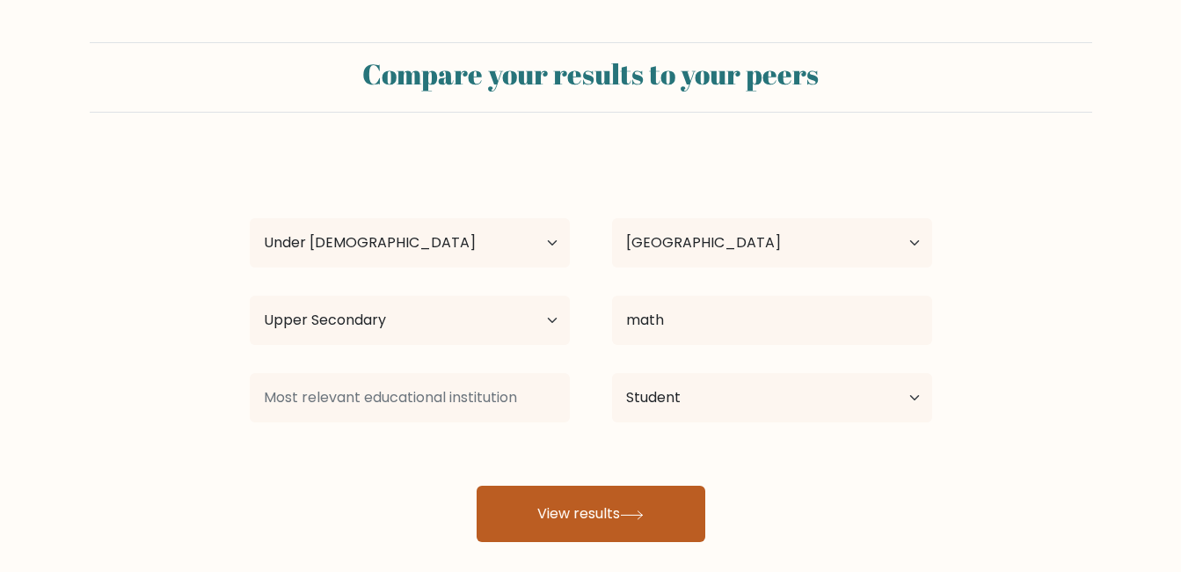
click at [621, 523] on button "View results" at bounding box center [591, 514] width 229 height 56
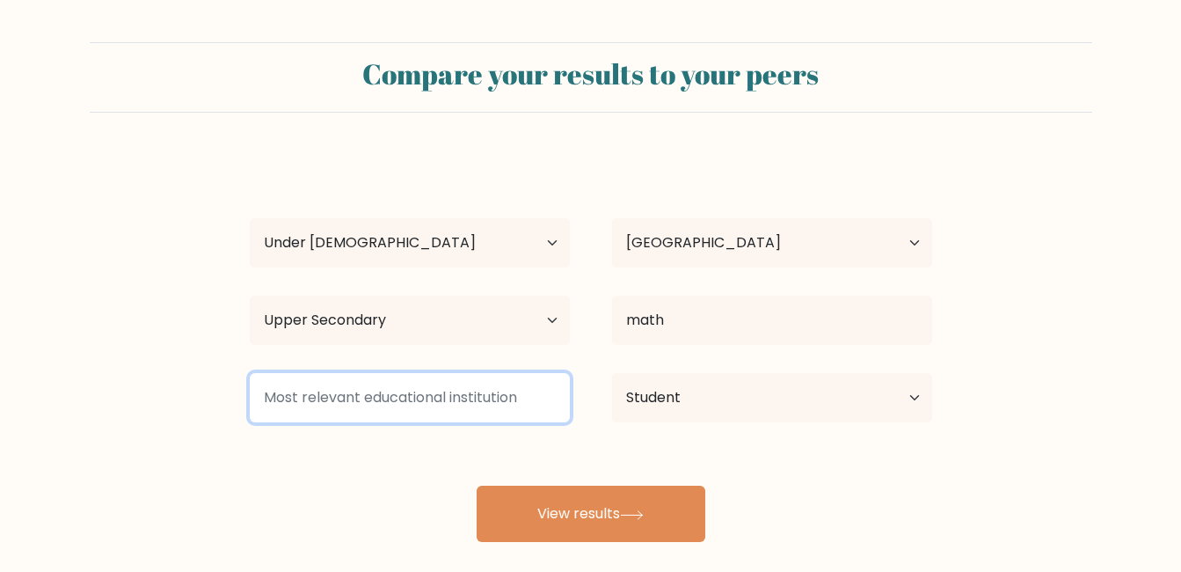
click at [440, 389] on input at bounding box center [410, 397] width 320 height 49
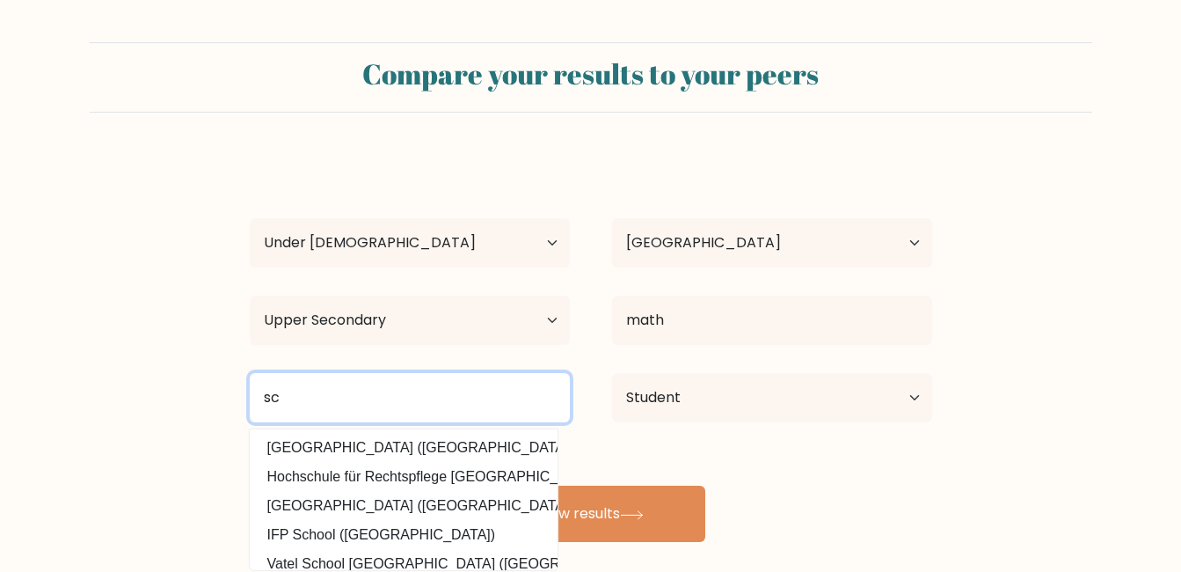
type input "s"
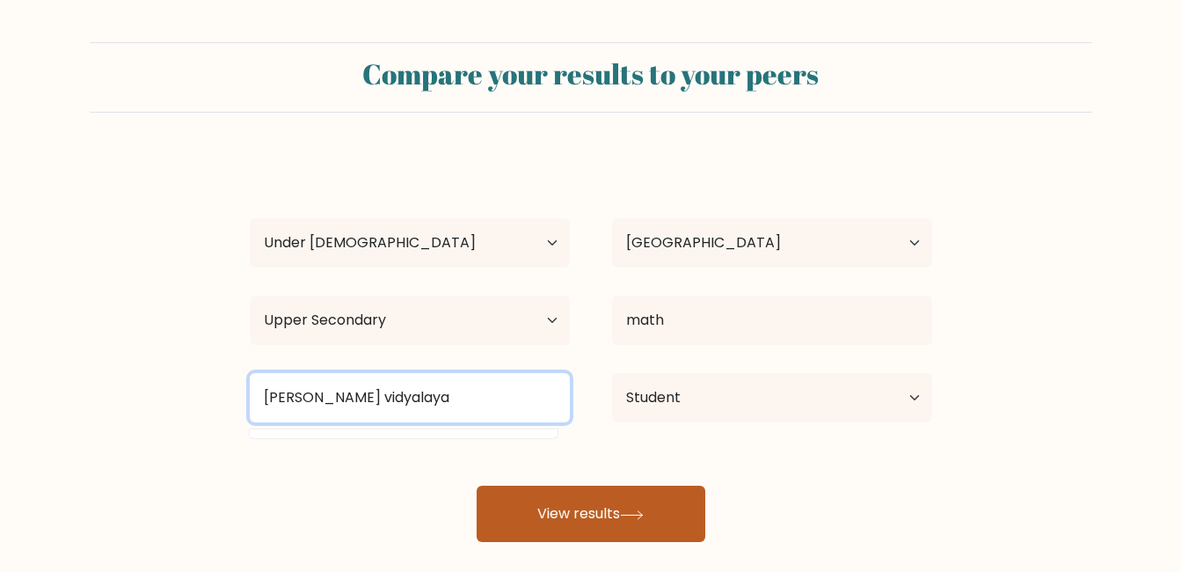
type input "[PERSON_NAME] vidyalaya"
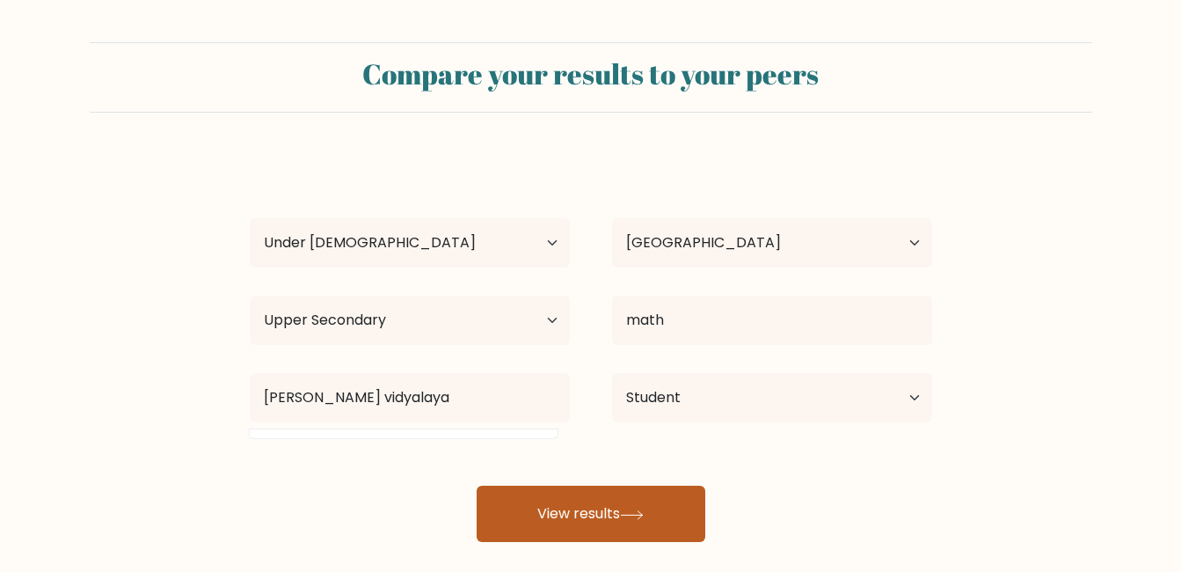
click at [668, 499] on button "View results" at bounding box center [591, 514] width 229 height 56
